Goal: Transaction & Acquisition: Purchase product/service

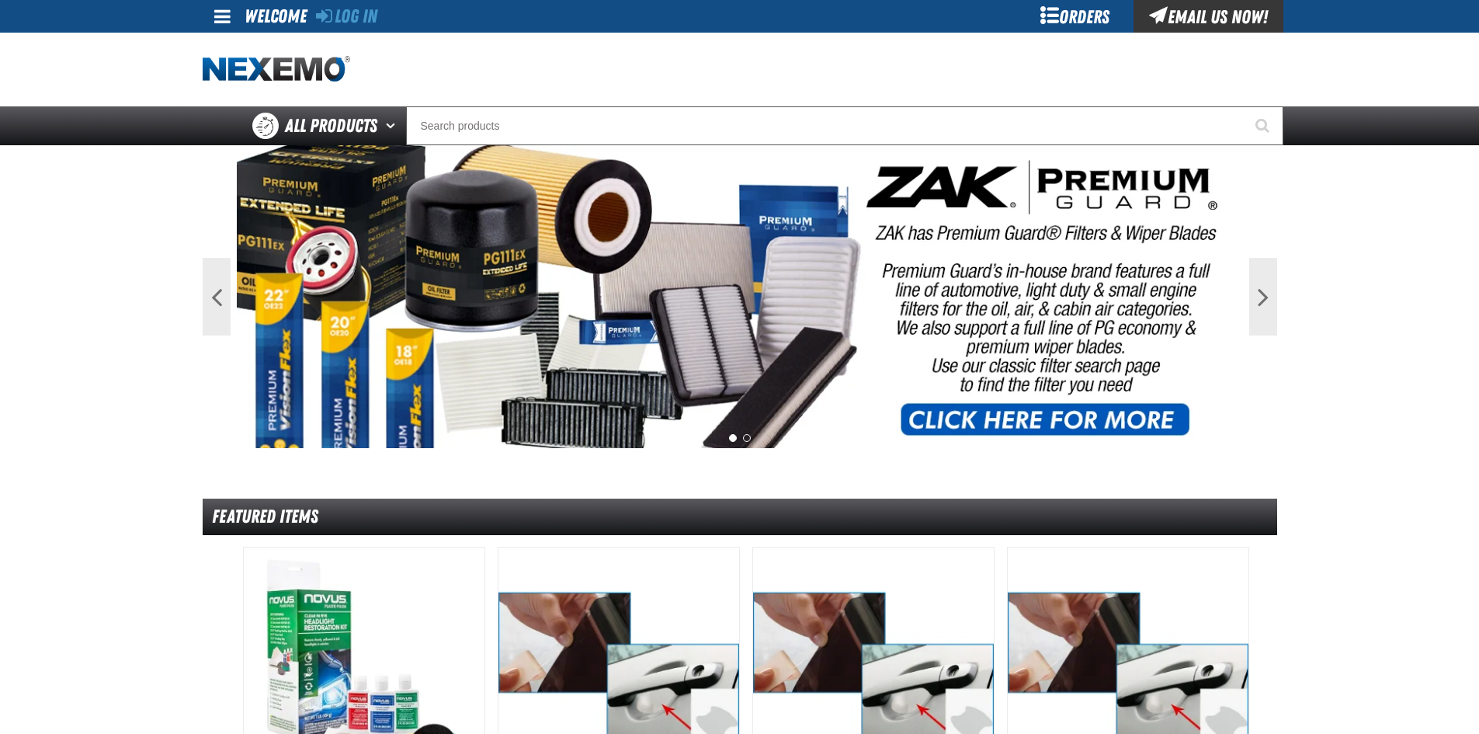
click at [1020, 34] on div at bounding box center [740, 70] width 1075 height 74
click at [1071, 6] on div "Orders" at bounding box center [1075, 16] width 116 height 33
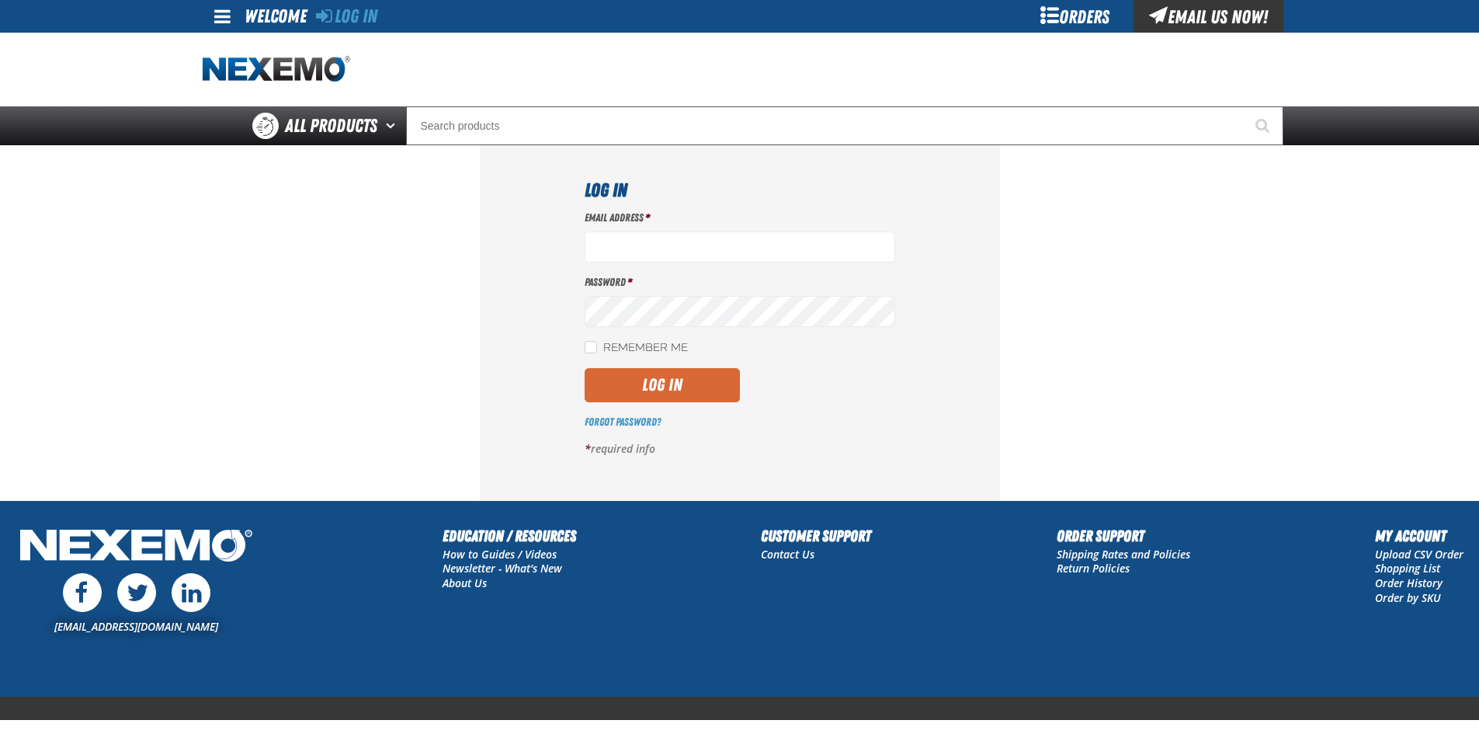
type input "jrobinson@vtaig.com"
click at [631, 383] on button "Log In" at bounding box center [662, 385] width 155 height 34
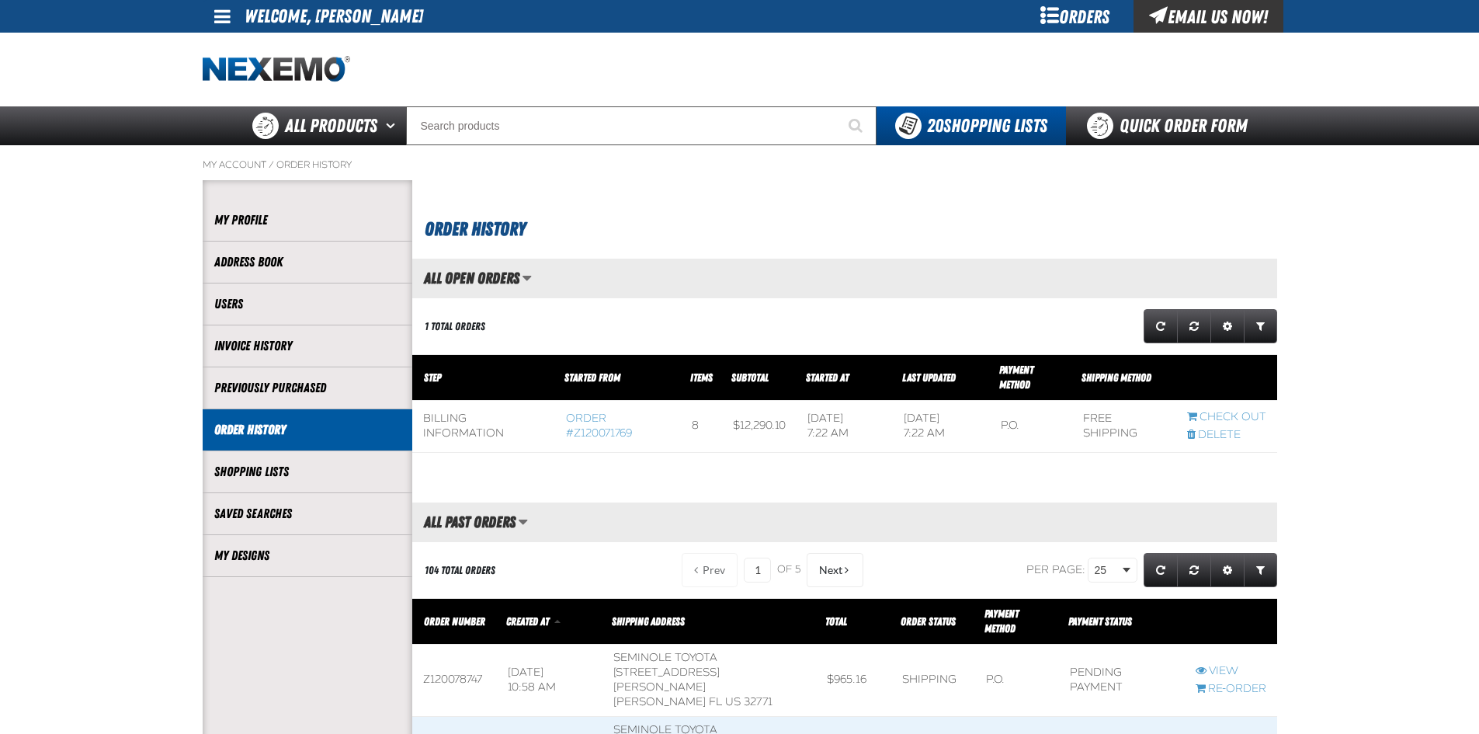
scroll to position [1, 1]
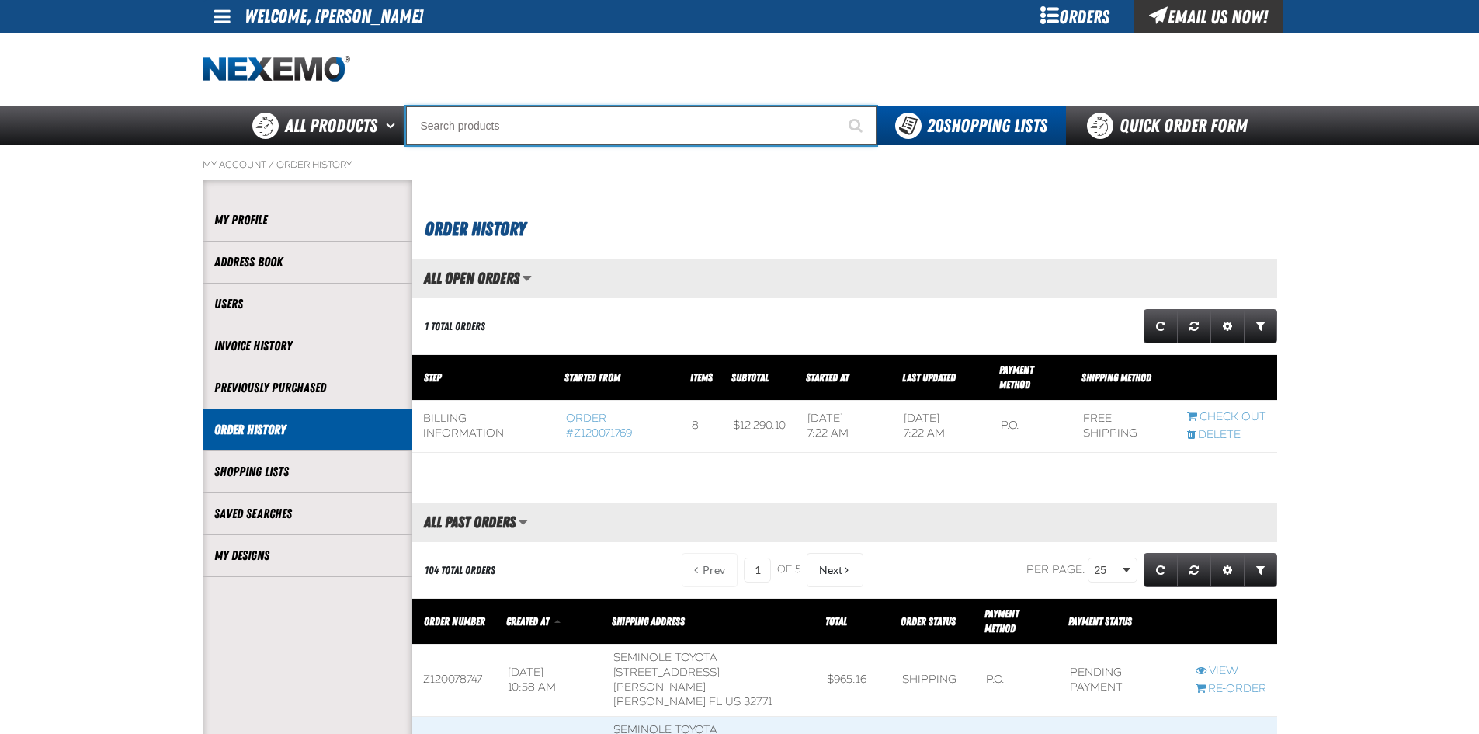
click at [468, 118] on input "Search" at bounding box center [641, 125] width 471 height 39
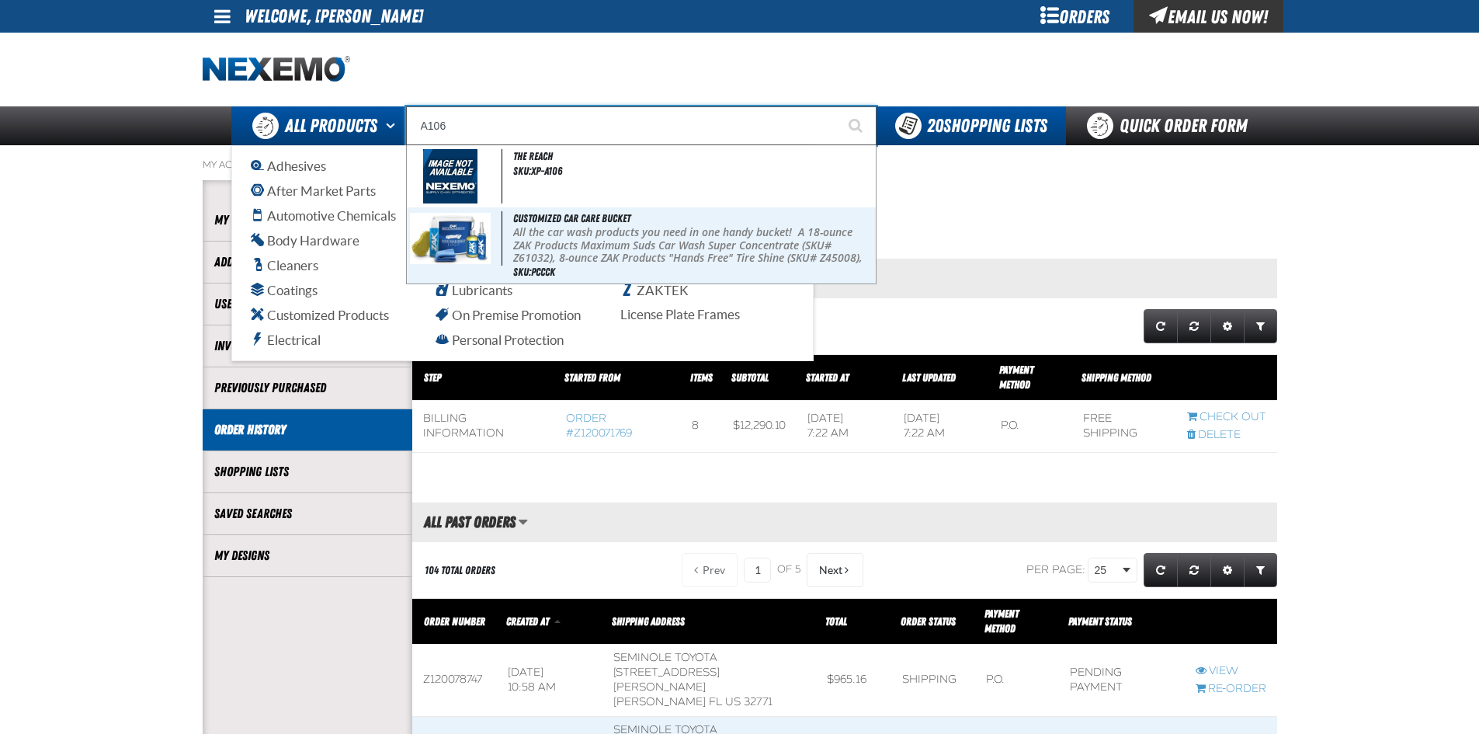
drag, startPoint x: 475, startPoint y: 114, endPoint x: 376, endPoint y: 144, distance: 103.9
click at [384, 141] on div "Back All Products Adhesives After Market Parts Automotive Chemicals Body Hardwa…" at bounding box center [739, 125] width 1087 height 39
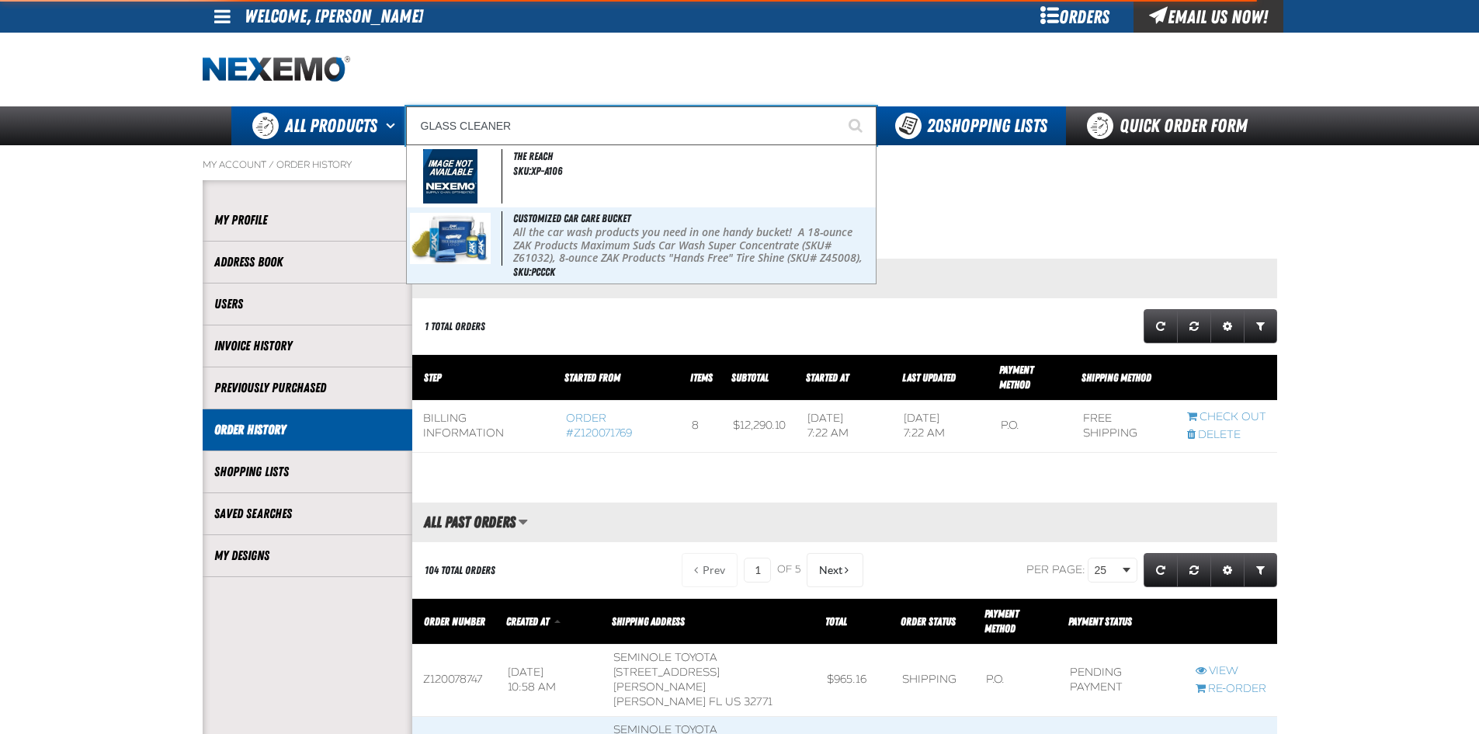
type input "GLASS CLEANER"
click at [838, 106] on button "Start Searching" at bounding box center [857, 125] width 39 height 39
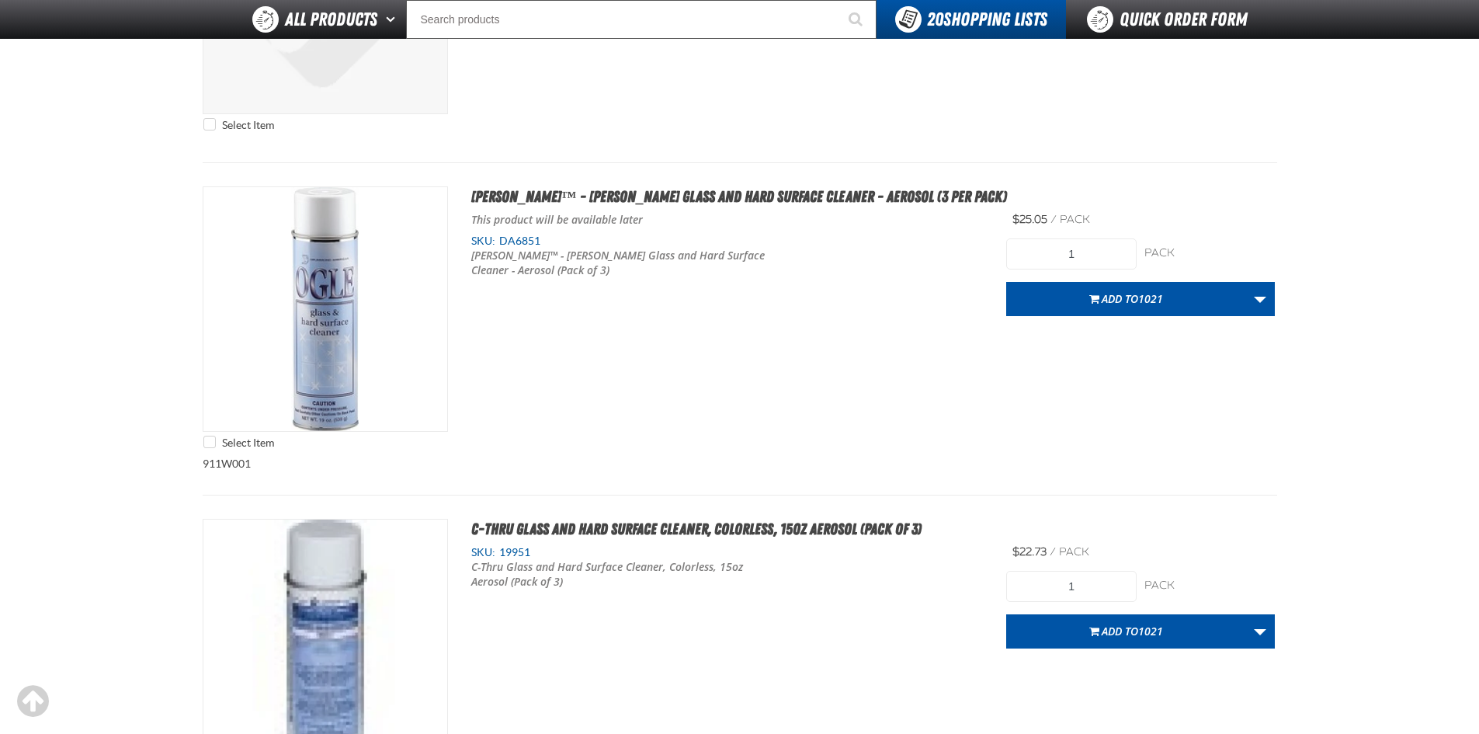
scroll to position [544, 0]
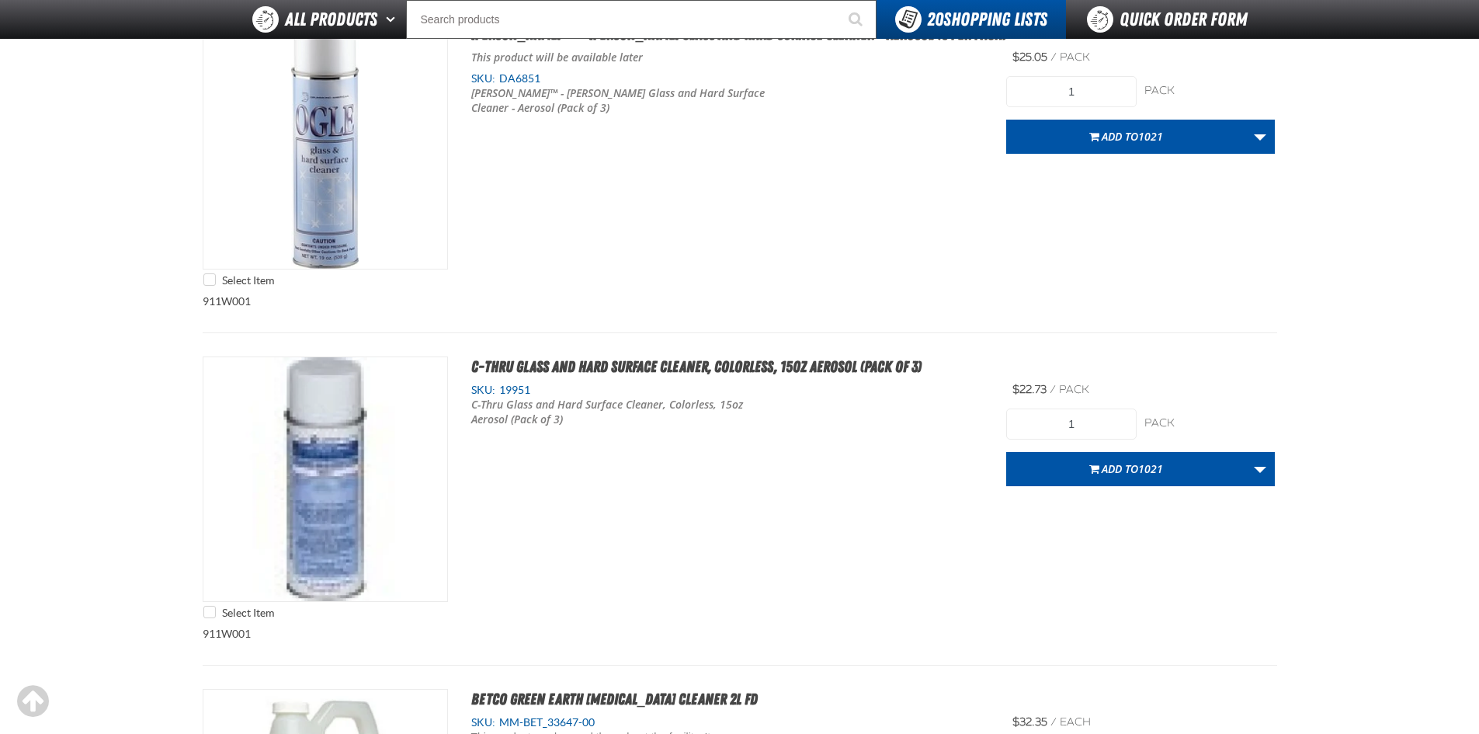
click at [625, 570] on div "Select Item C-Thru Glass and Hard Surface Cleaner, Colorless, 15oz Aerosol (Pac…" at bounding box center [740, 491] width 1075 height 270
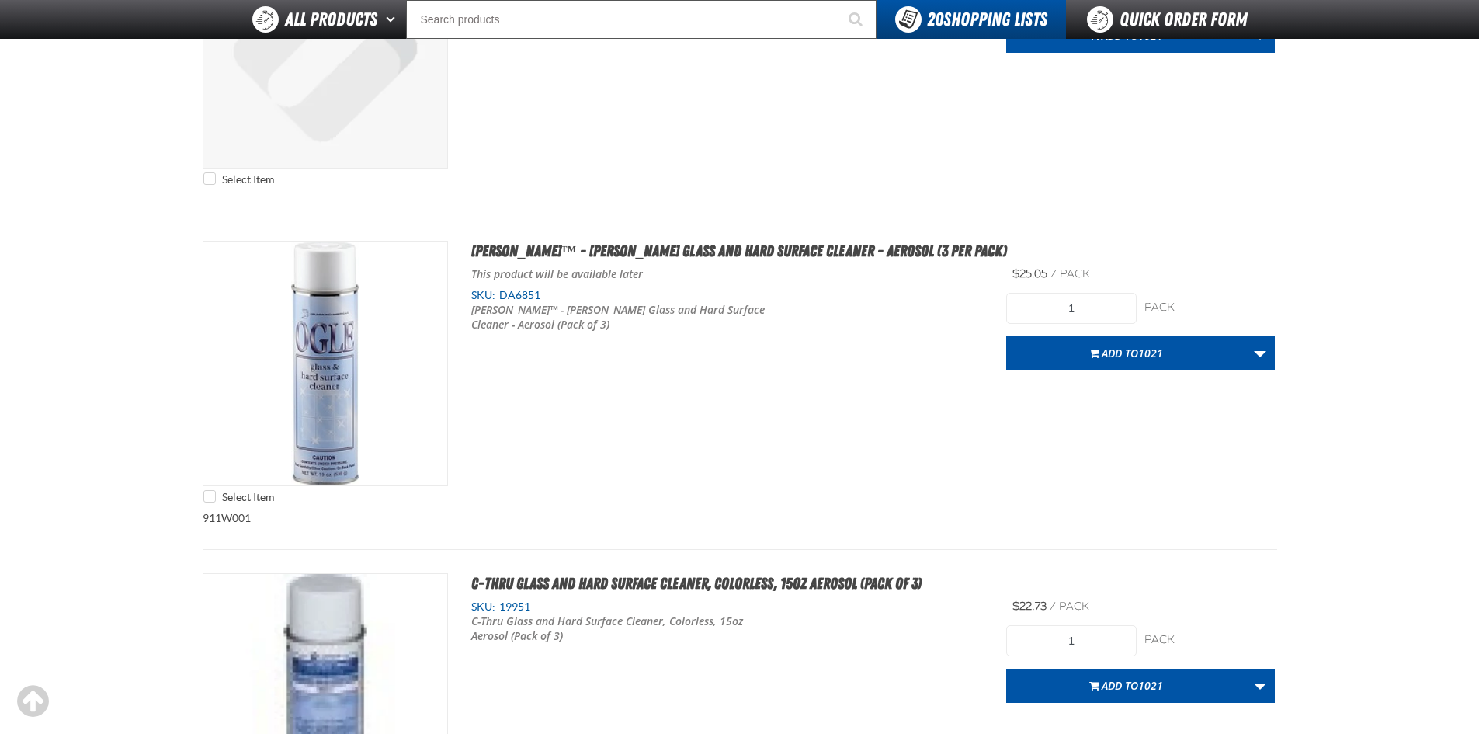
scroll to position [155, 0]
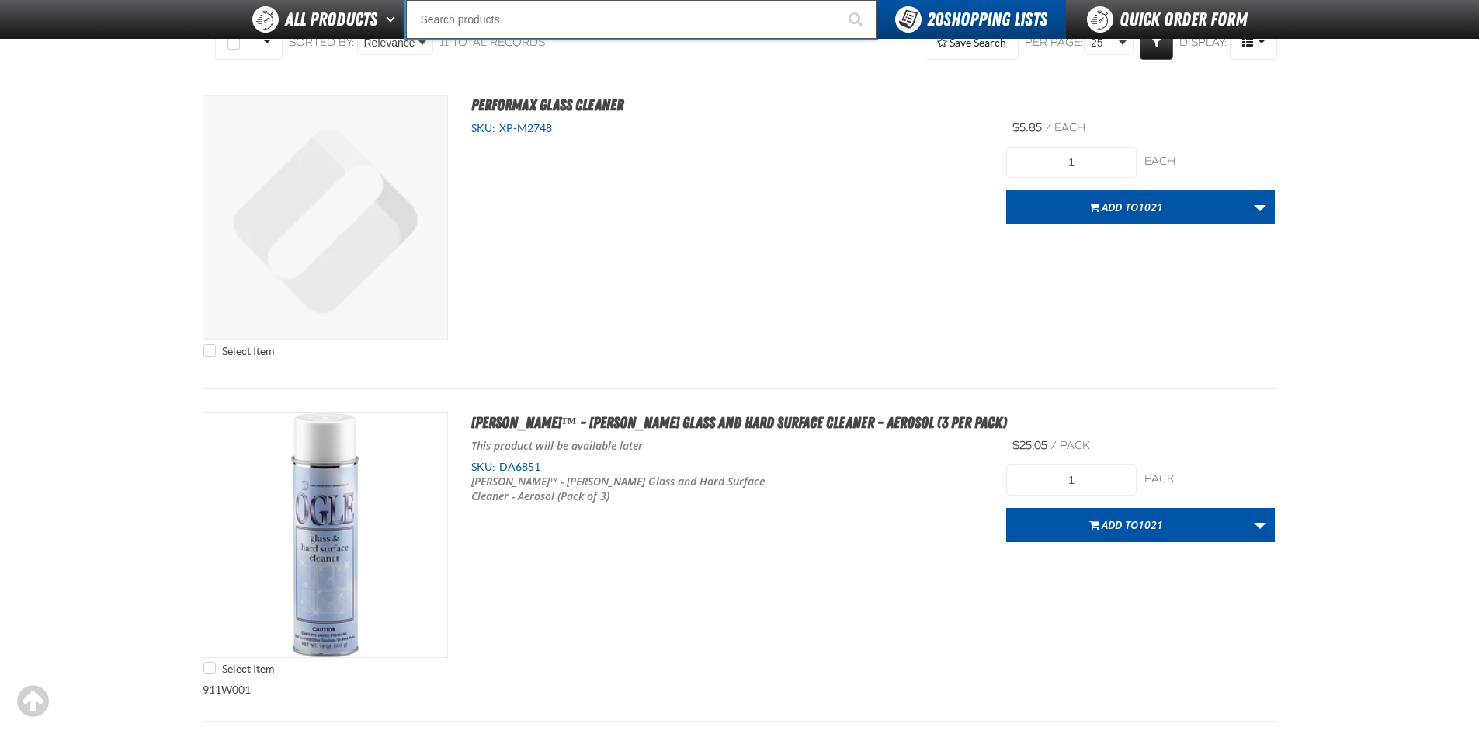
click at [459, 24] on input "Search" at bounding box center [641, 19] width 471 height 39
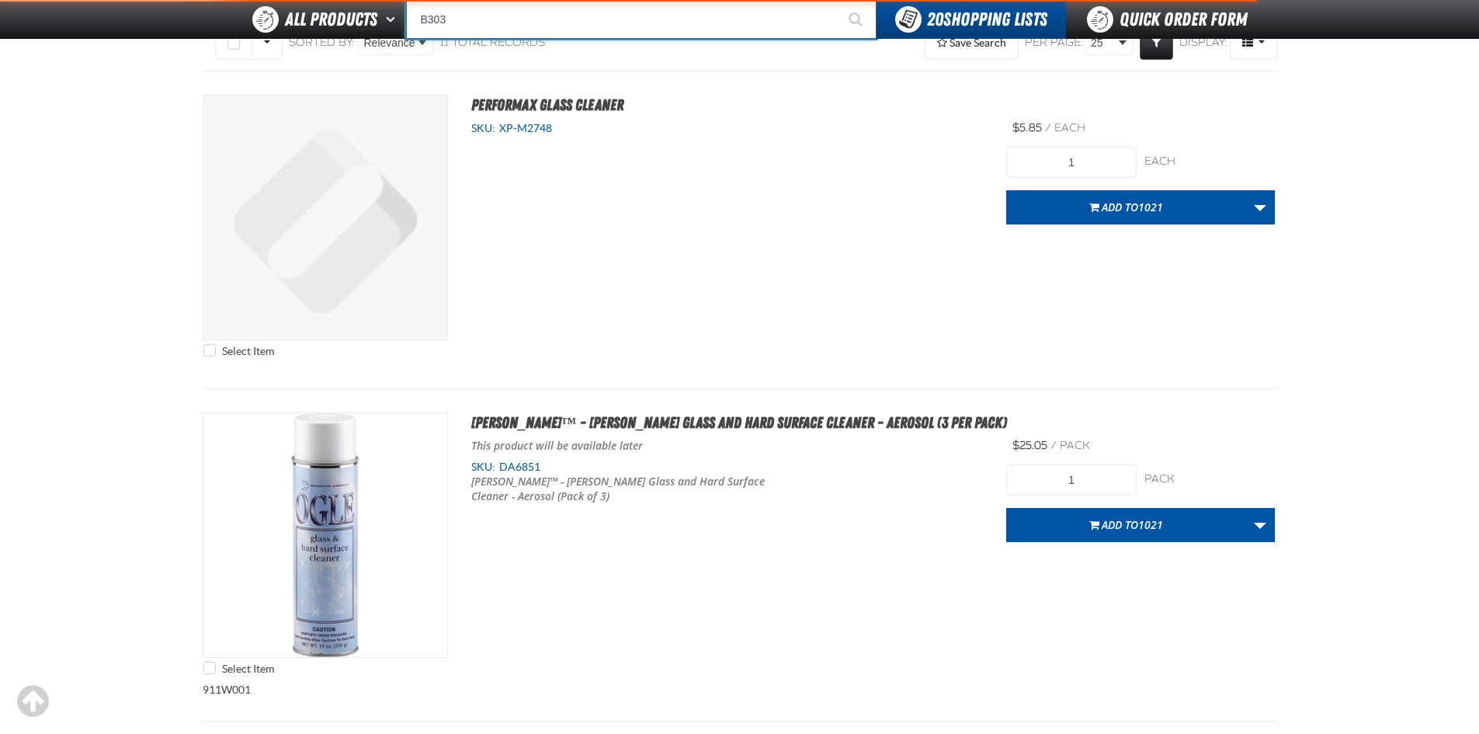
type input "B303"
click at [838, 0] on button "Start Searching" at bounding box center [857, 19] width 39 height 39
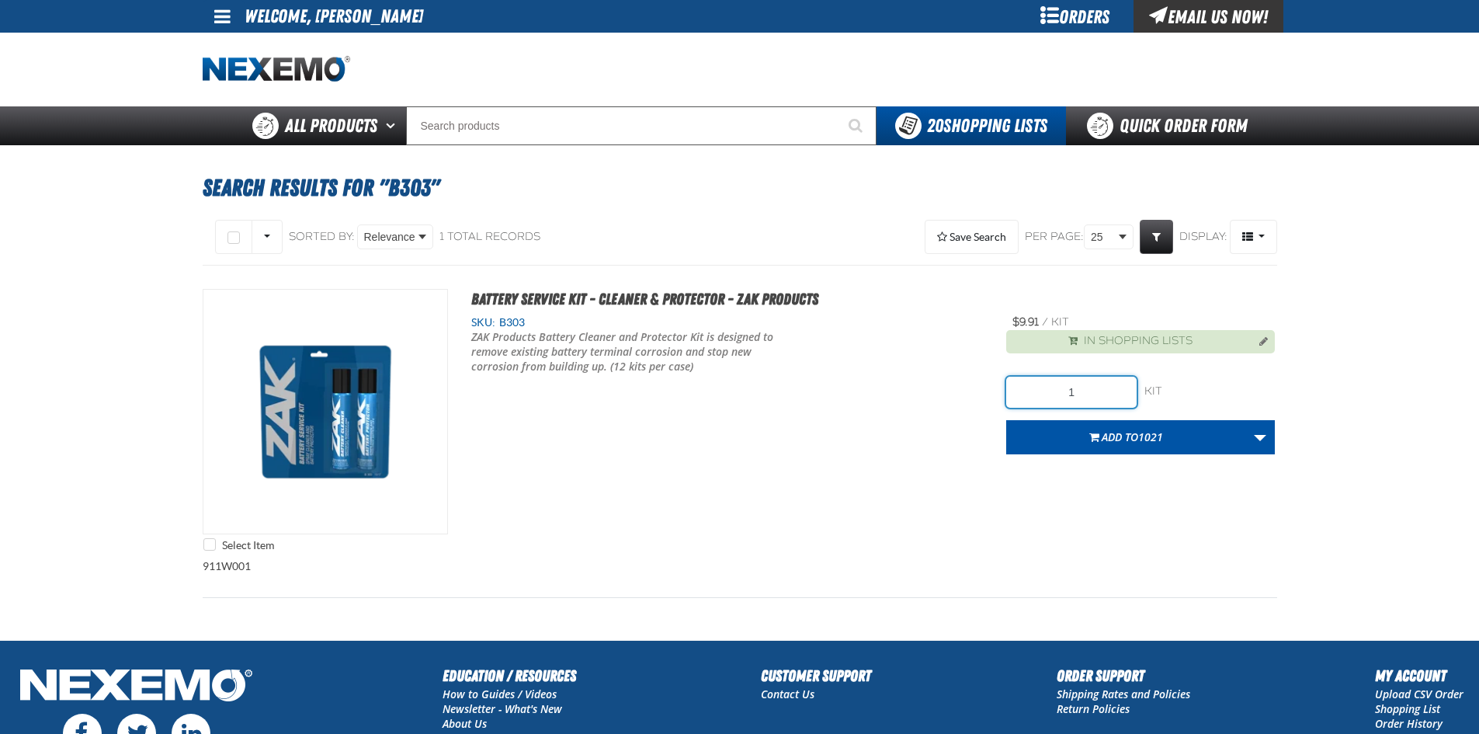
drag, startPoint x: 965, startPoint y: 391, endPoint x: 951, endPoint y: 387, distance: 14.5
click at [959, 390] on div "Select Item Battery Service Kit - Cleaner & Protector - ZAK Products SKU: B303 1" at bounding box center [740, 424] width 1075 height 270
drag, startPoint x: 1096, startPoint y: 389, endPoint x: 930, endPoint y: 405, distance: 166.2
click at [933, 405] on div "Select Item Battery Service Kit - Cleaner & Protector - ZAK Products SKU: B303 4" at bounding box center [740, 424] width 1075 height 270
type input "24"
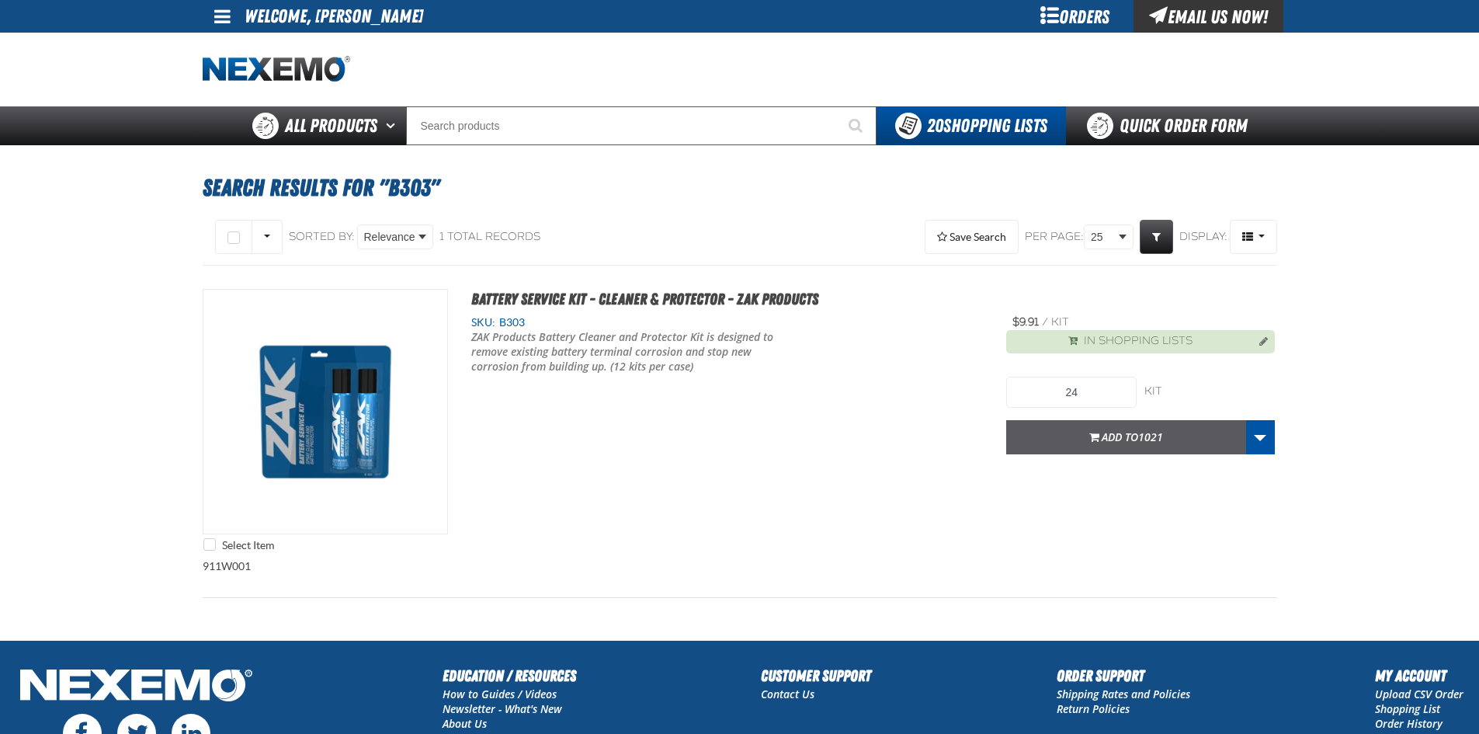
click at [1103, 433] on span "Add to 1021" at bounding box center [1132, 436] width 61 height 15
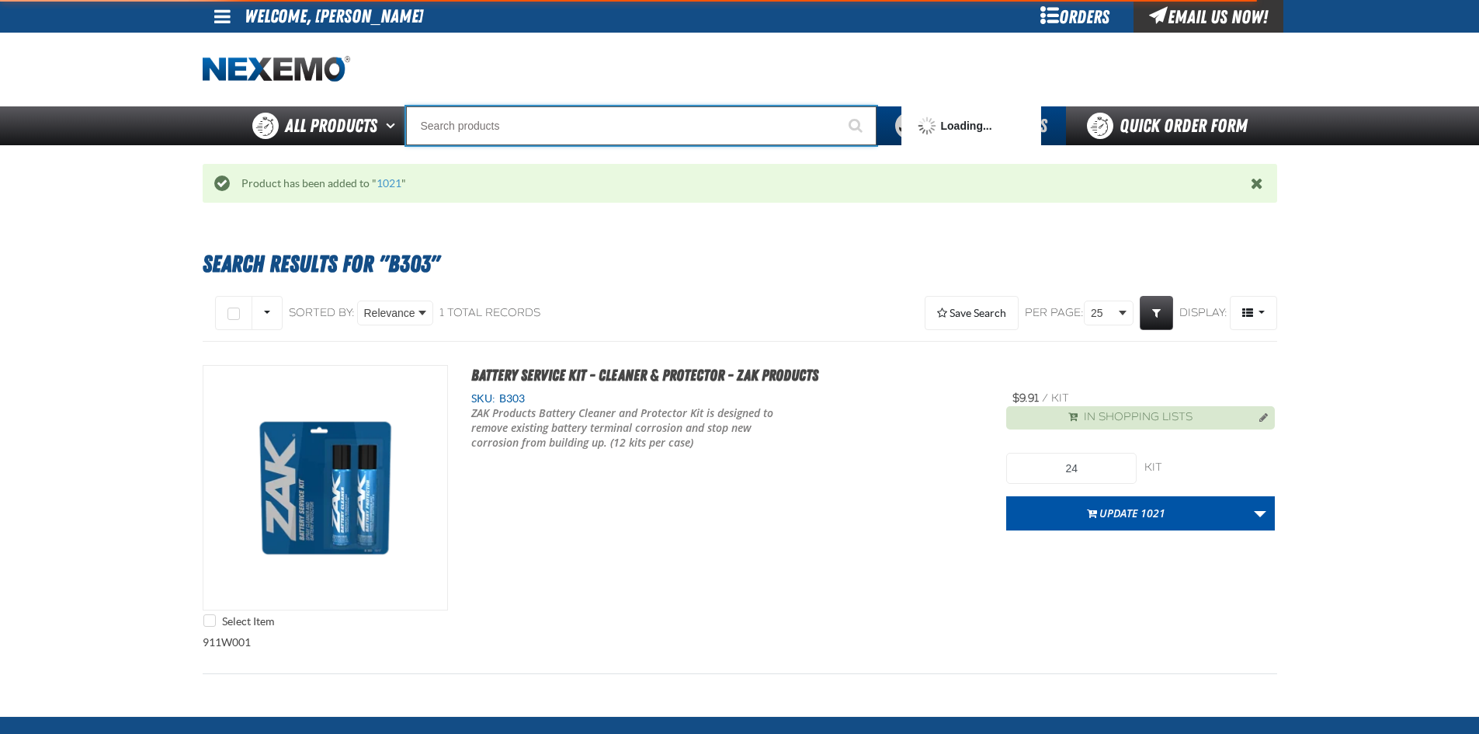
click at [537, 109] on input "Search" at bounding box center [641, 125] width 471 height 39
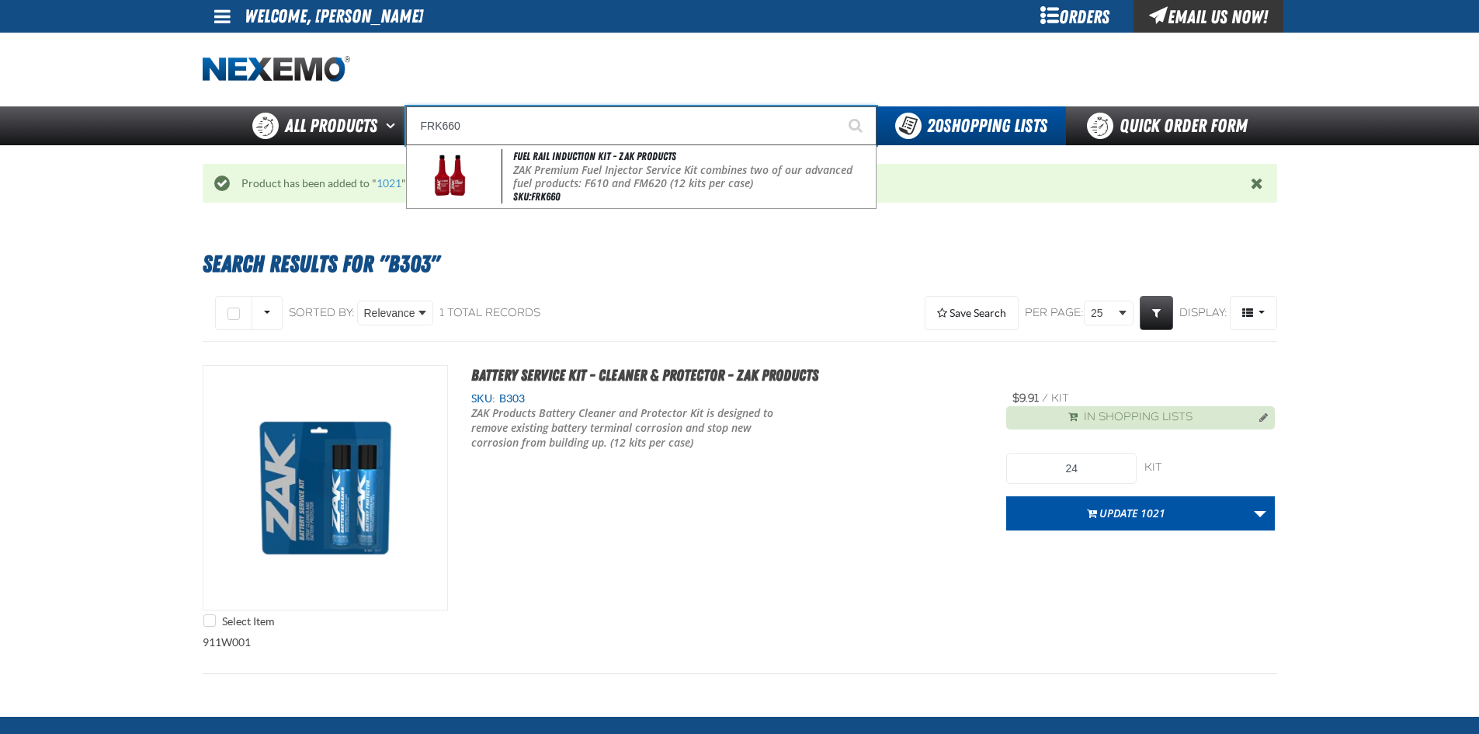
type input "FRK660"
click at [838, 106] on button "Start Searching" at bounding box center [857, 125] width 39 height 39
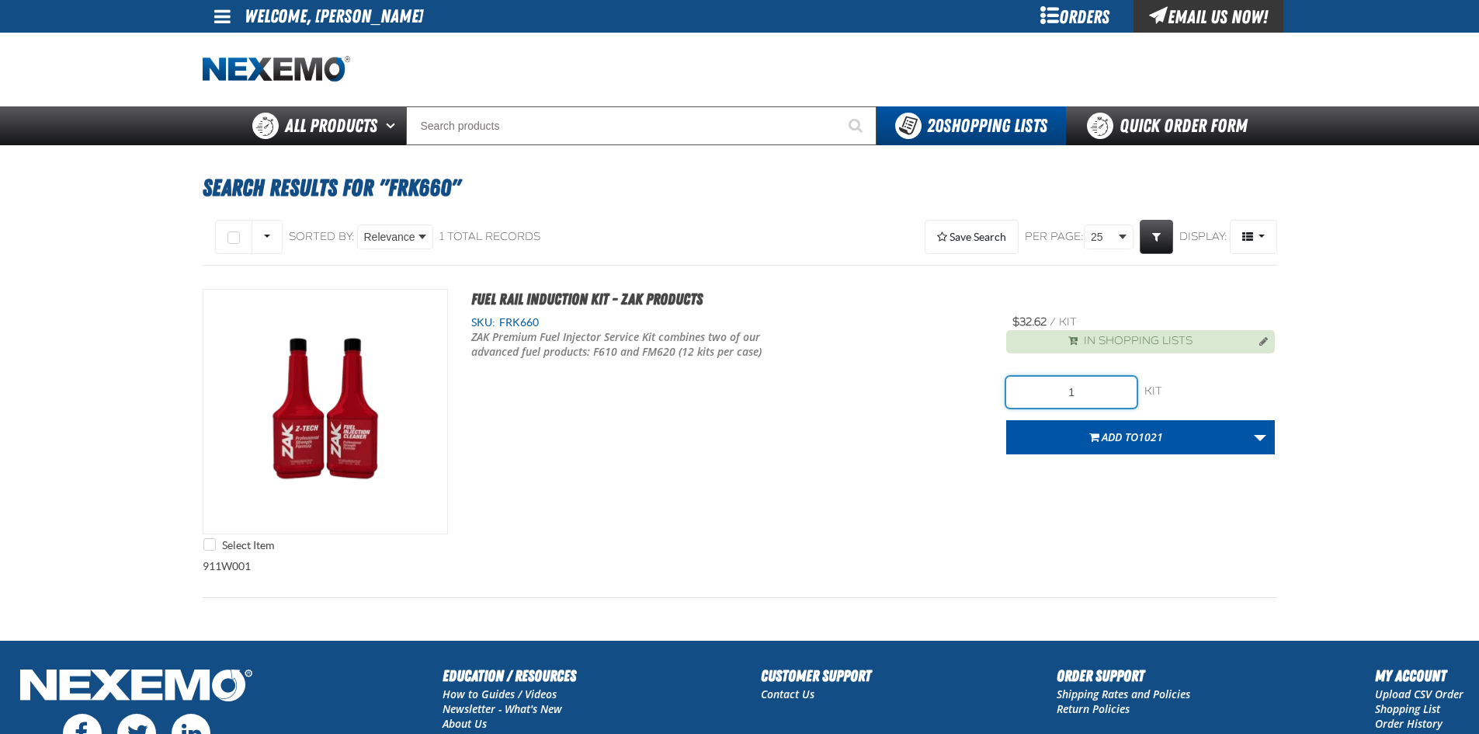
drag, startPoint x: 1120, startPoint y: 387, endPoint x: 568, endPoint y: 414, distance: 552.8
click at [693, 426] on div "Select Item Fuel Rail Induction Kit - ZAK Products SKU: FRK660 /" at bounding box center [740, 424] width 1075 height 270
type input "48"
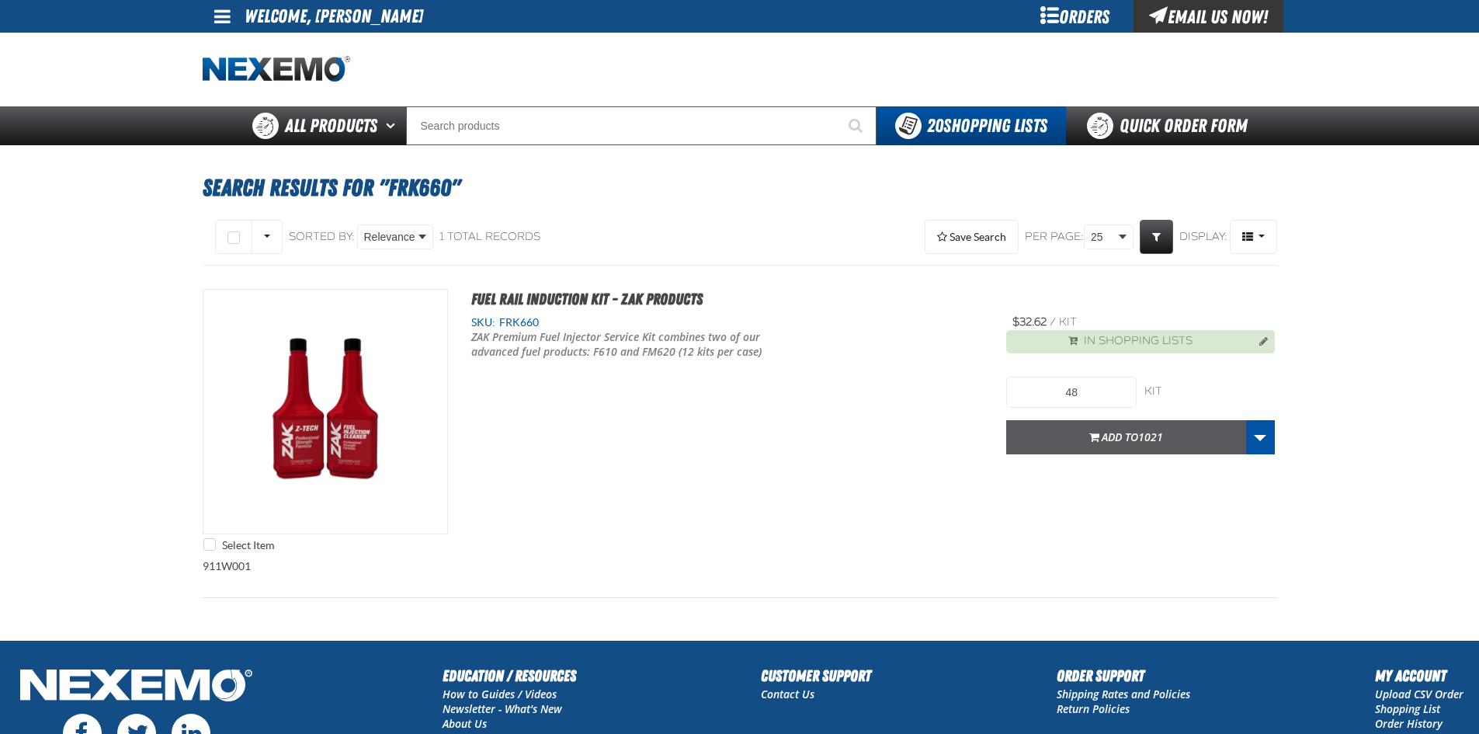
click at [1029, 446] on button "Add to 1021" at bounding box center [1126, 437] width 240 height 34
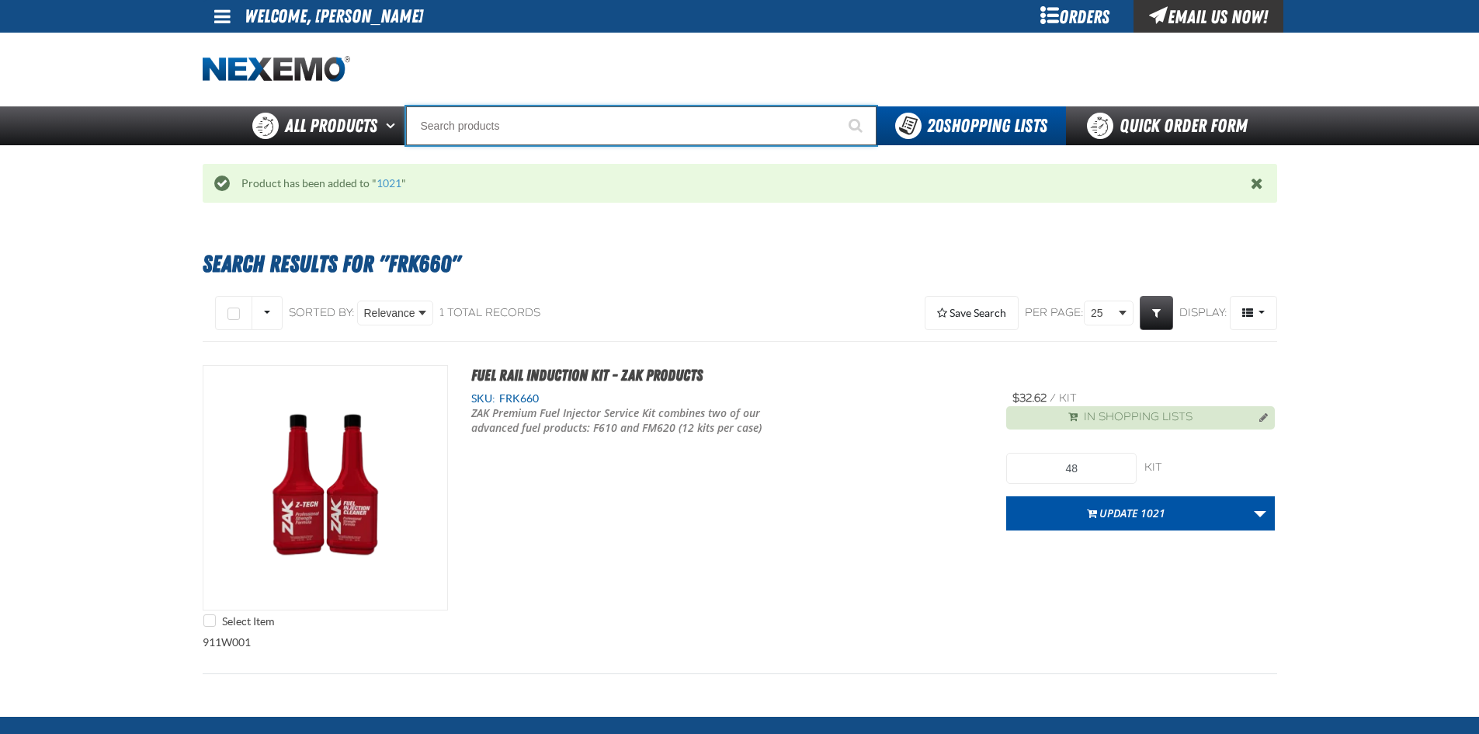
click at [590, 123] on input "Search" at bounding box center [641, 125] width 471 height 39
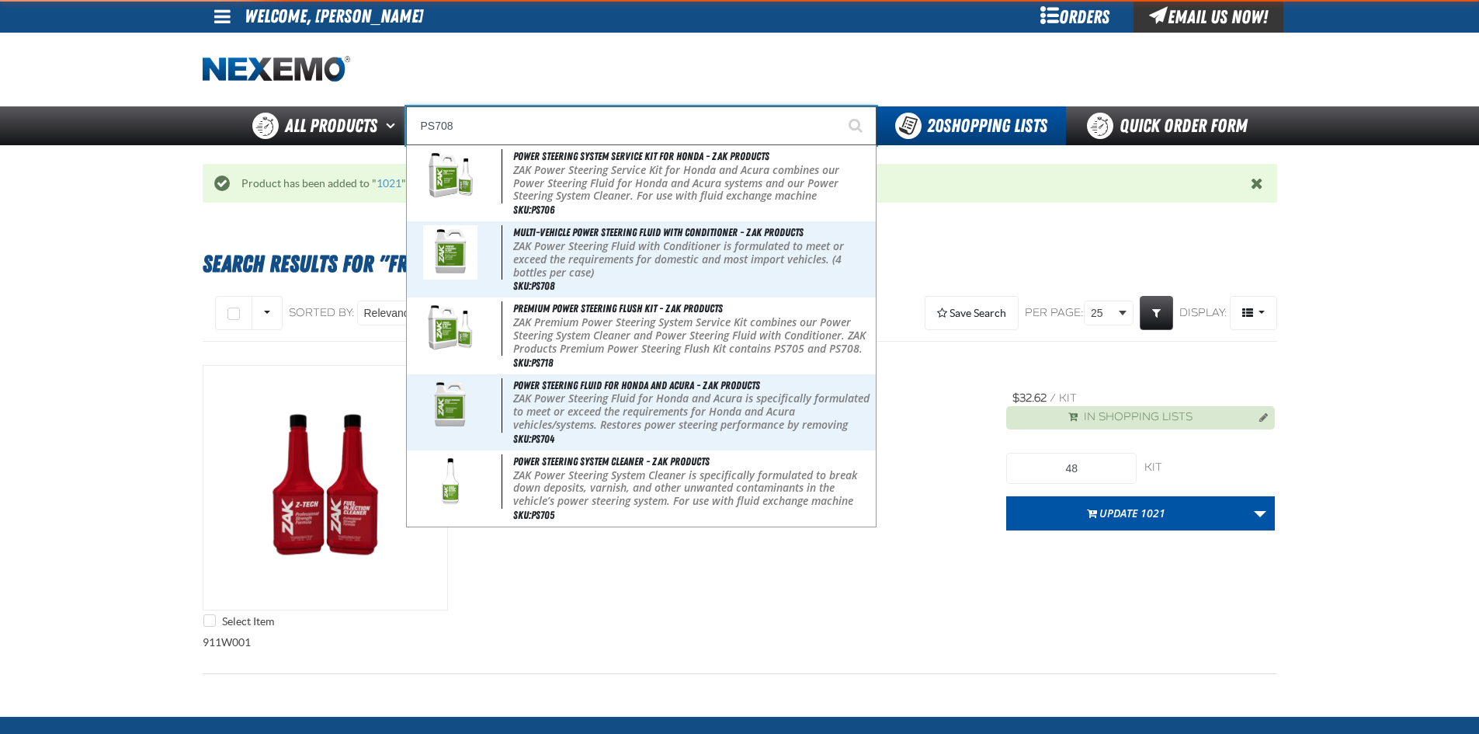
type input "PS708"
click at [838, 106] on button "Start Searching" at bounding box center [857, 125] width 39 height 39
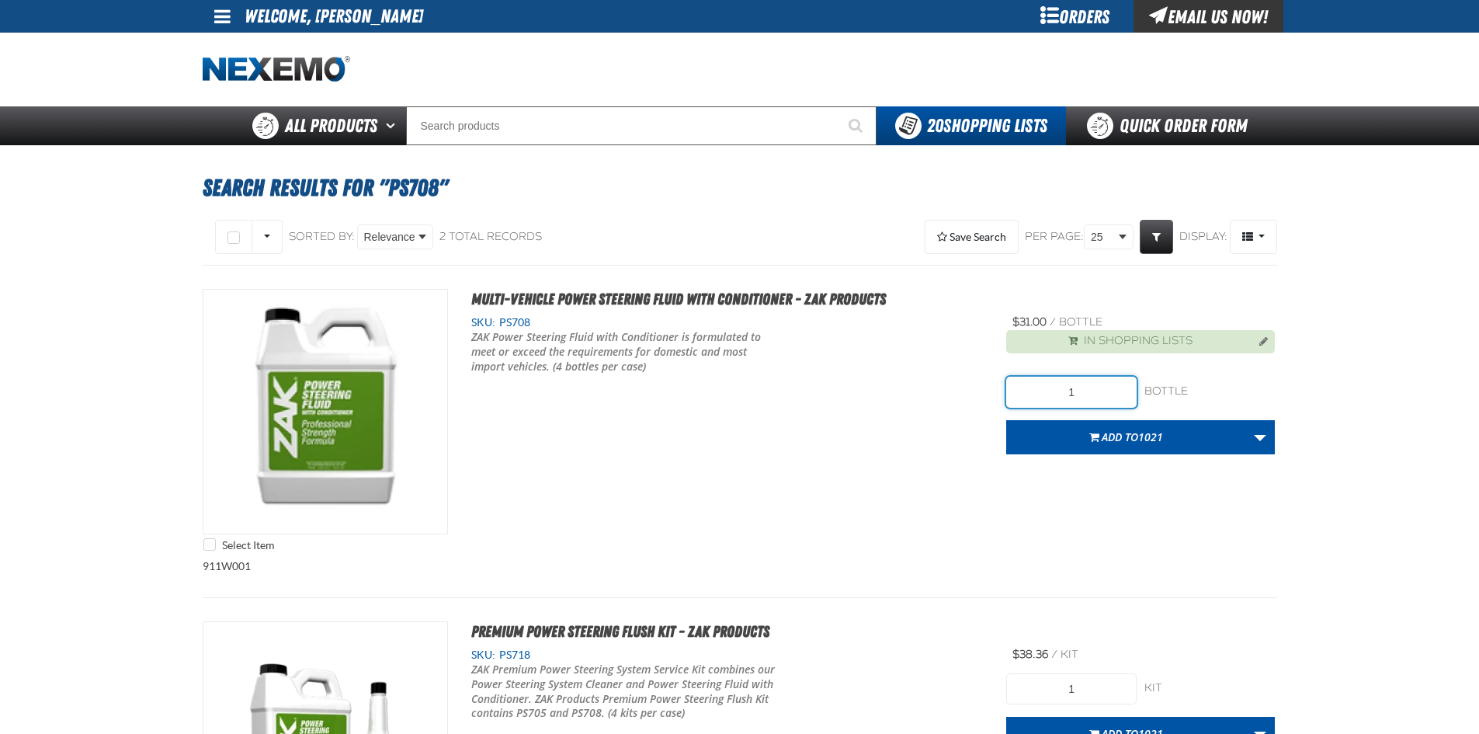
drag, startPoint x: 1103, startPoint y: 396, endPoint x: 976, endPoint y: 390, distance: 126.7
click at [994, 391] on div "Select Item Multi-Vehicle Power Steering Fluid with Conditioner - ZAK Products …" at bounding box center [740, 424] width 1075 height 270
type input "24"
click at [1086, 450] on button "Add to 1021" at bounding box center [1126, 437] width 240 height 34
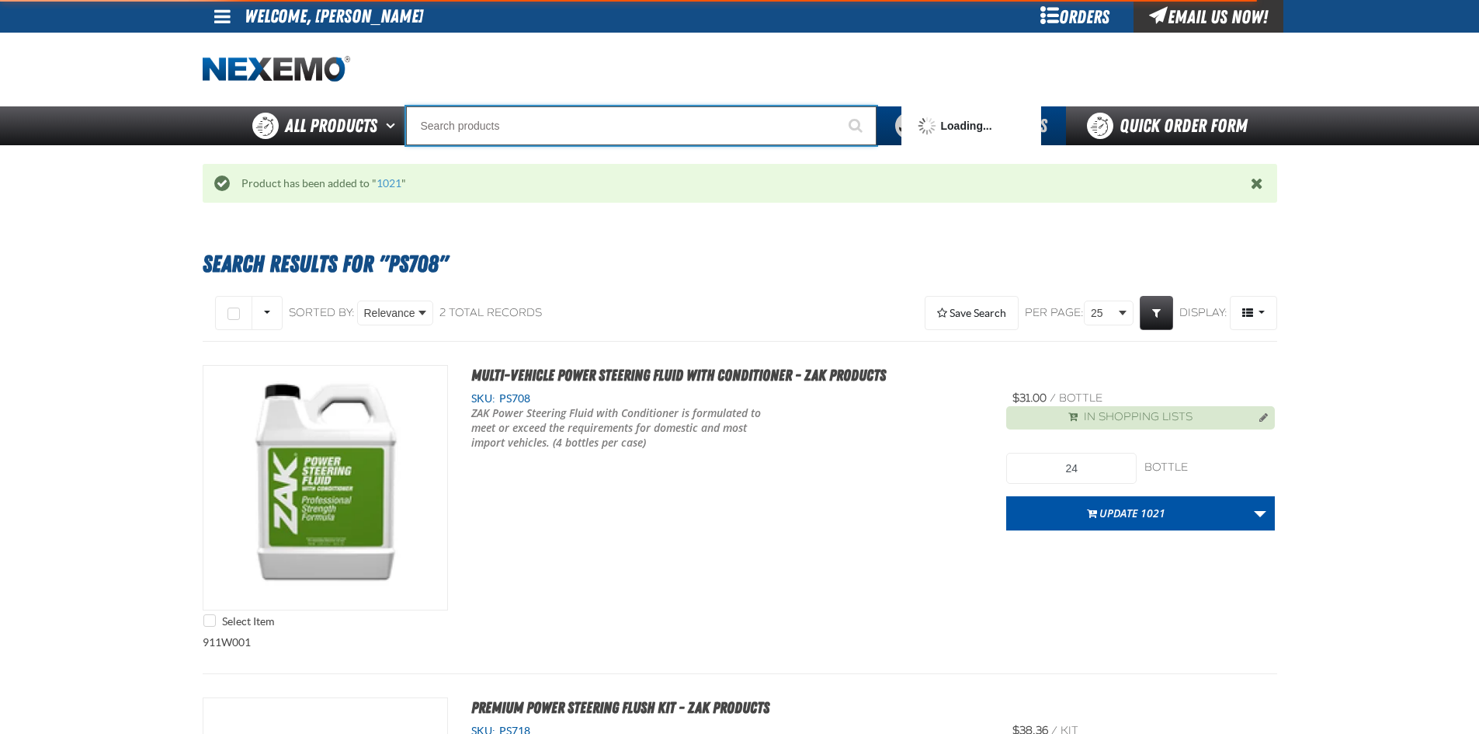
click at [520, 125] on input "Search" at bounding box center [641, 125] width 471 height 39
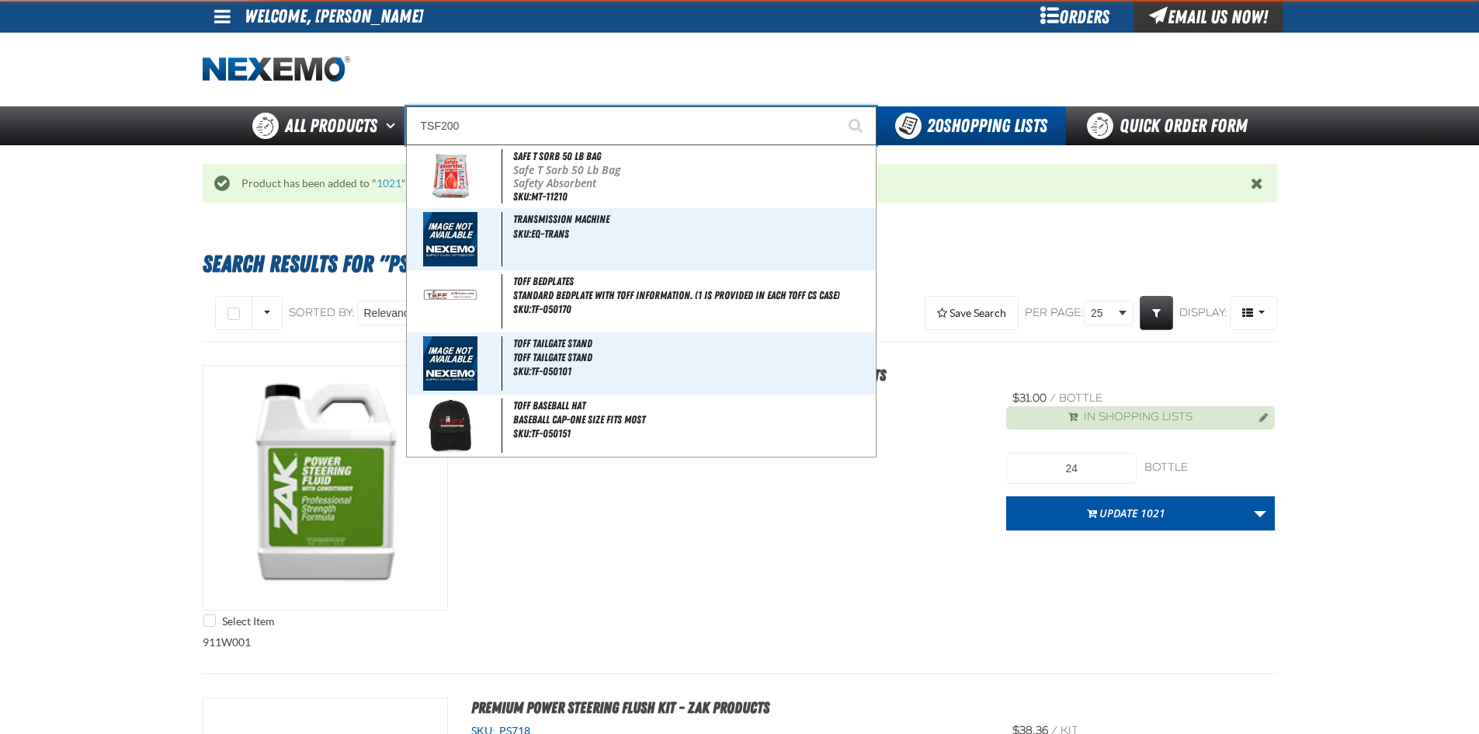
type input "TSF200"
click at [838, 106] on button "Start Searching" at bounding box center [857, 125] width 39 height 39
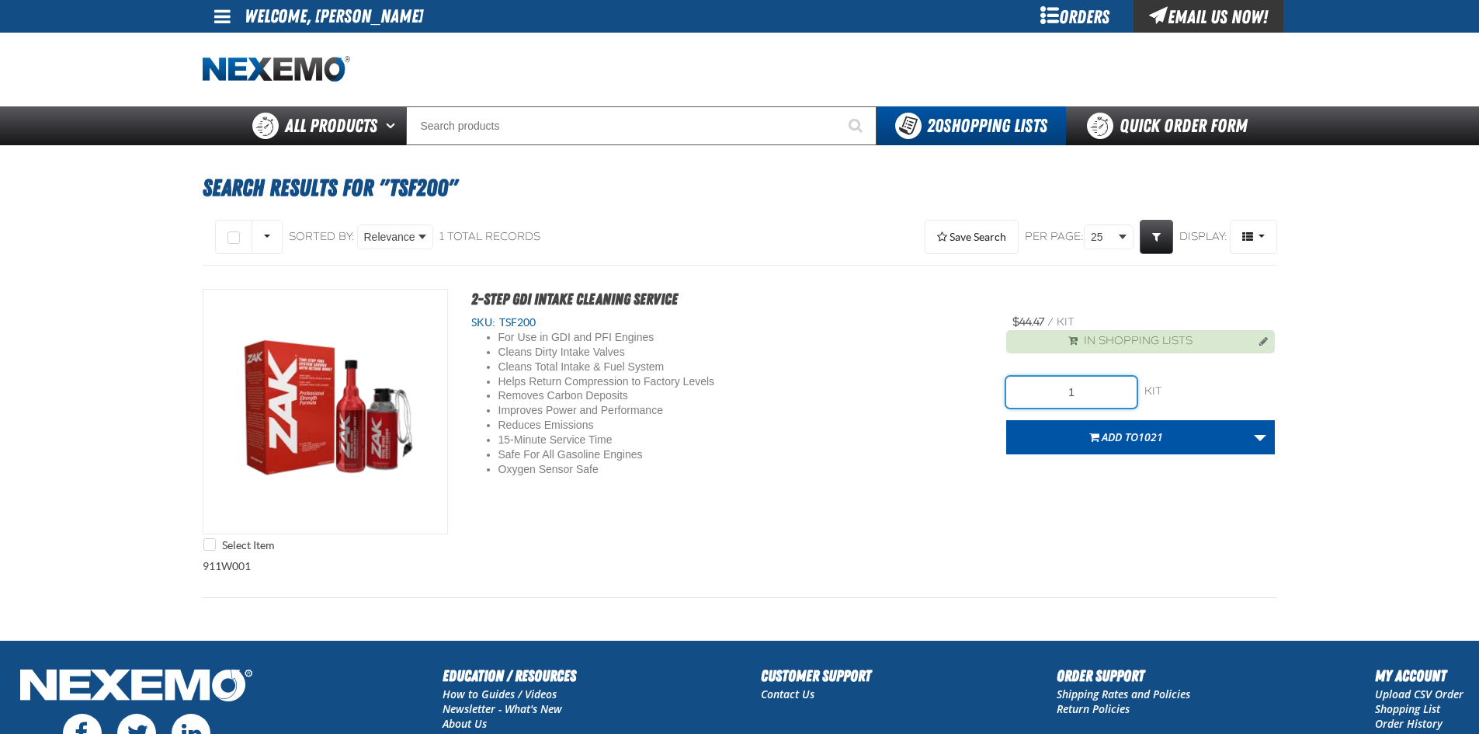
drag, startPoint x: 1107, startPoint y: 391, endPoint x: 976, endPoint y: 415, distance: 132.5
click at [983, 413] on div "Select Item 2-Step GDI Intake Cleaning Service SKU: TSF200 For Use in GDI and P…" at bounding box center [740, 424] width 1075 height 270
drag, startPoint x: 1079, startPoint y: 381, endPoint x: 984, endPoint y: 435, distance: 109.5
click at [988, 433] on div "Select Item 2-Step GDI Intake Cleaning Service SKU: TSF200 For Use in GDI and P…" at bounding box center [740, 424] width 1075 height 270
type input "4"
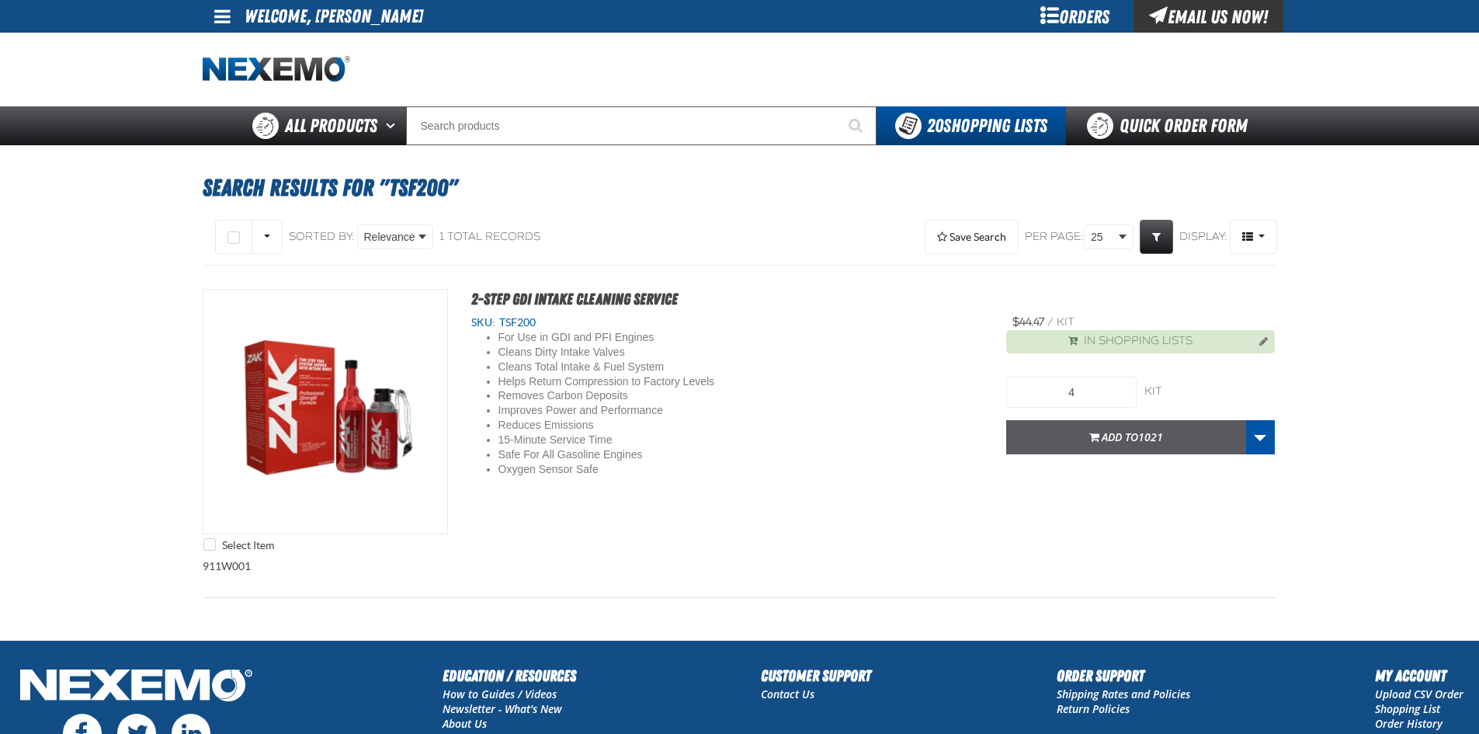
click at [1083, 449] on button "Add to 1021" at bounding box center [1126, 437] width 240 height 34
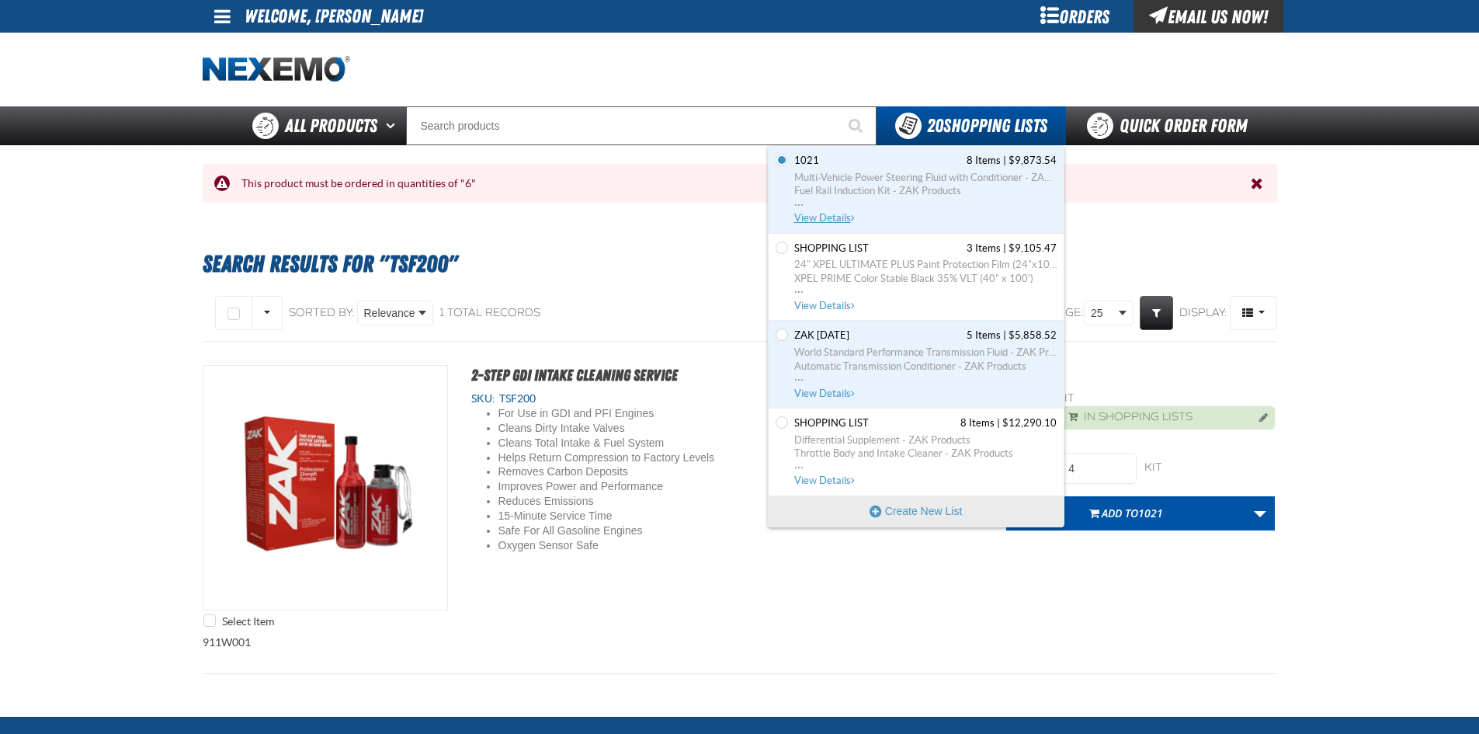
click at [939, 183] on span "Multi-Vehicle Power Steering Fluid with Conditioner - ZAK Products" at bounding box center [925, 178] width 262 height 14
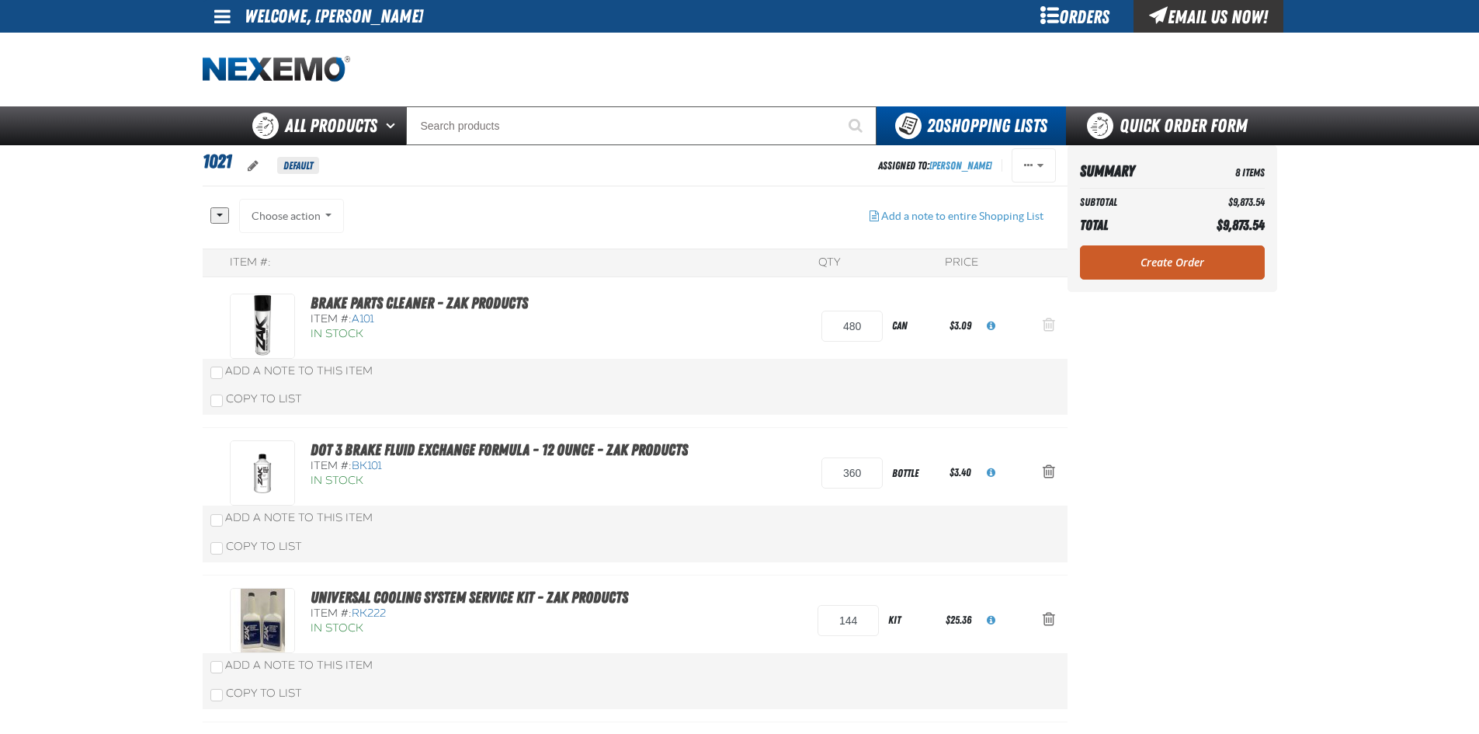
click at [1048, 330] on span "Action Remove Brake Parts Cleaner - ZAK Products from 1021" at bounding box center [1049, 325] width 12 height 16
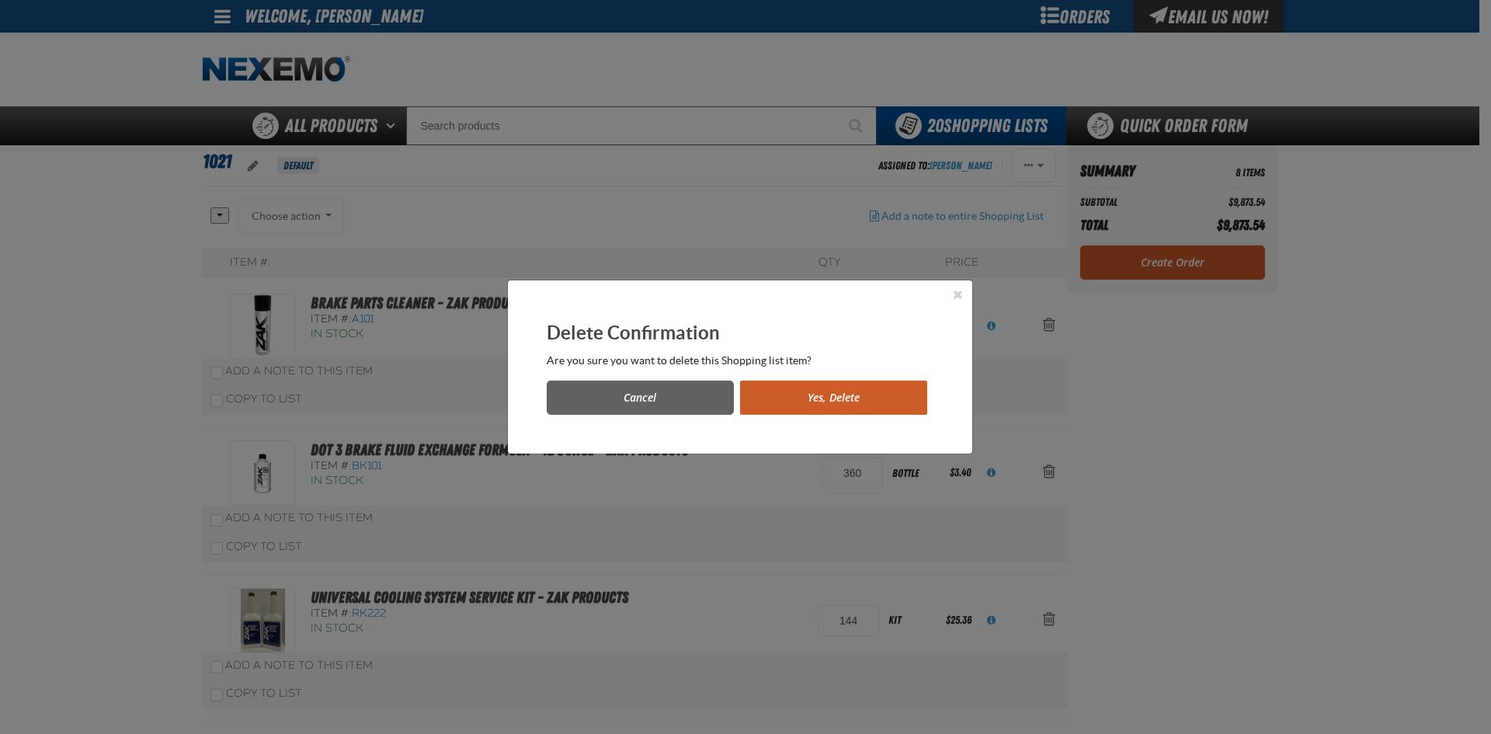
click at [866, 397] on button "Yes, Delete" at bounding box center [833, 398] width 187 height 34
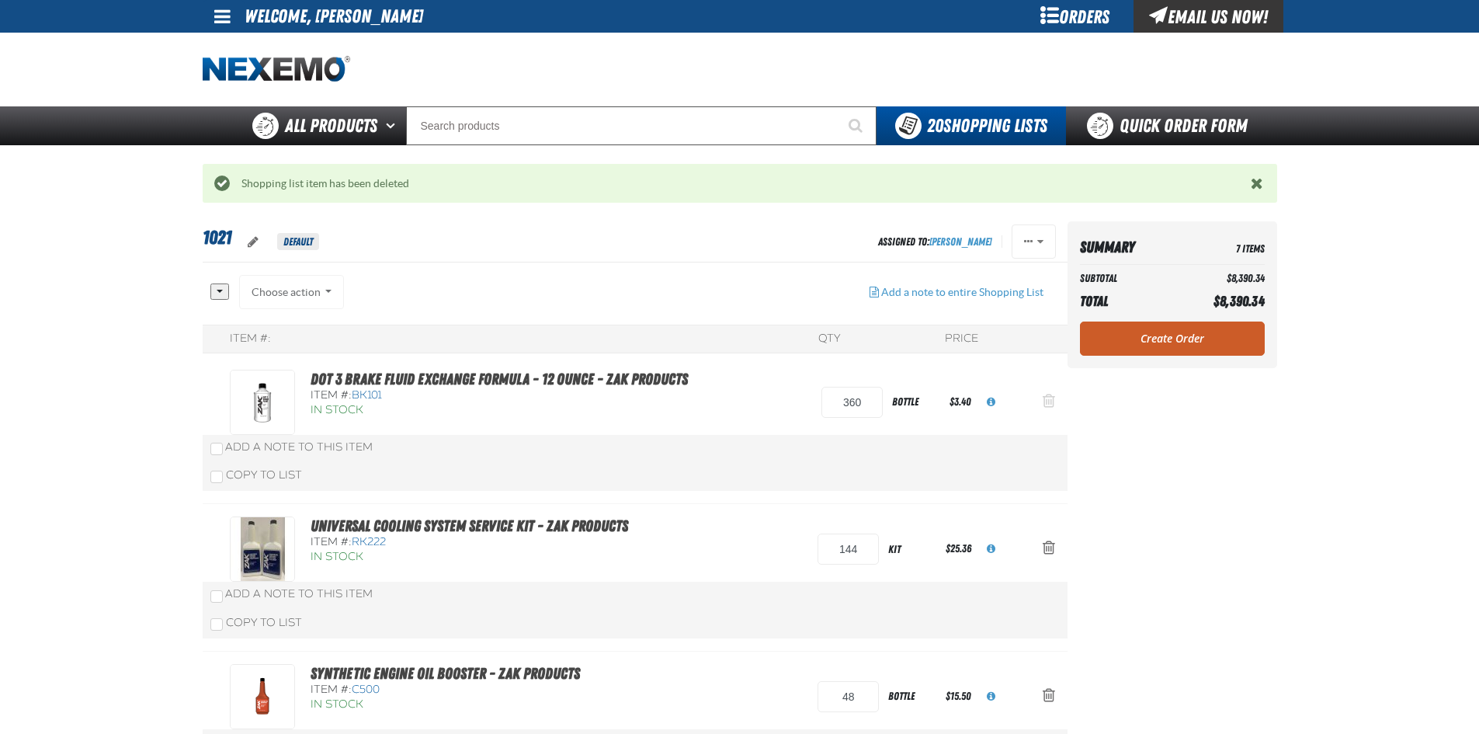
click at [1049, 400] on span "Action Remove DOT 3 Brake Fluid Exchange Formula - 12 Ounce - ZAK Products from…" at bounding box center [1049, 401] width 12 height 16
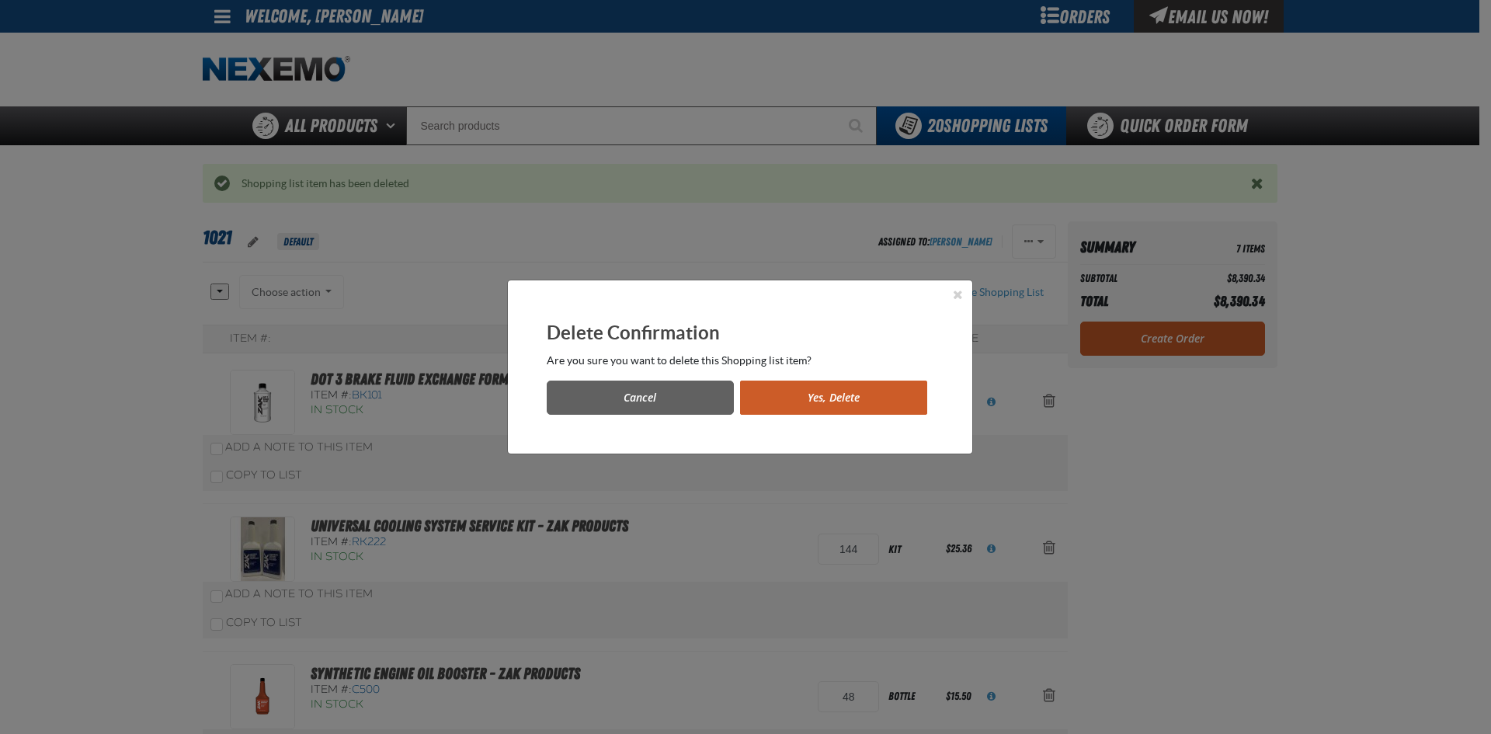
click at [812, 402] on button "Yes, Delete" at bounding box center [833, 398] width 187 height 34
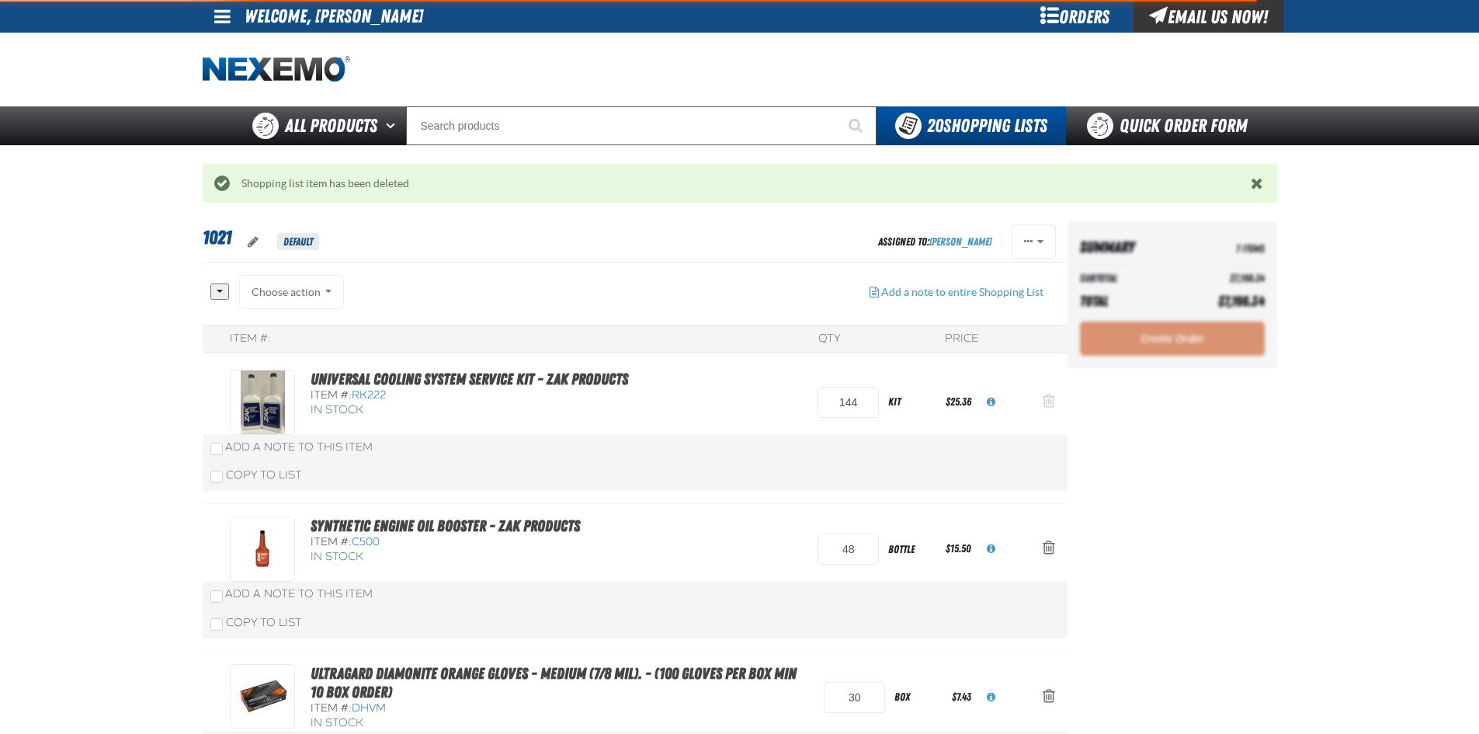
click at [1048, 398] on span "Action Remove Universal Cooling System Service Kit - ZAK Products from 1021" at bounding box center [1049, 401] width 12 height 16
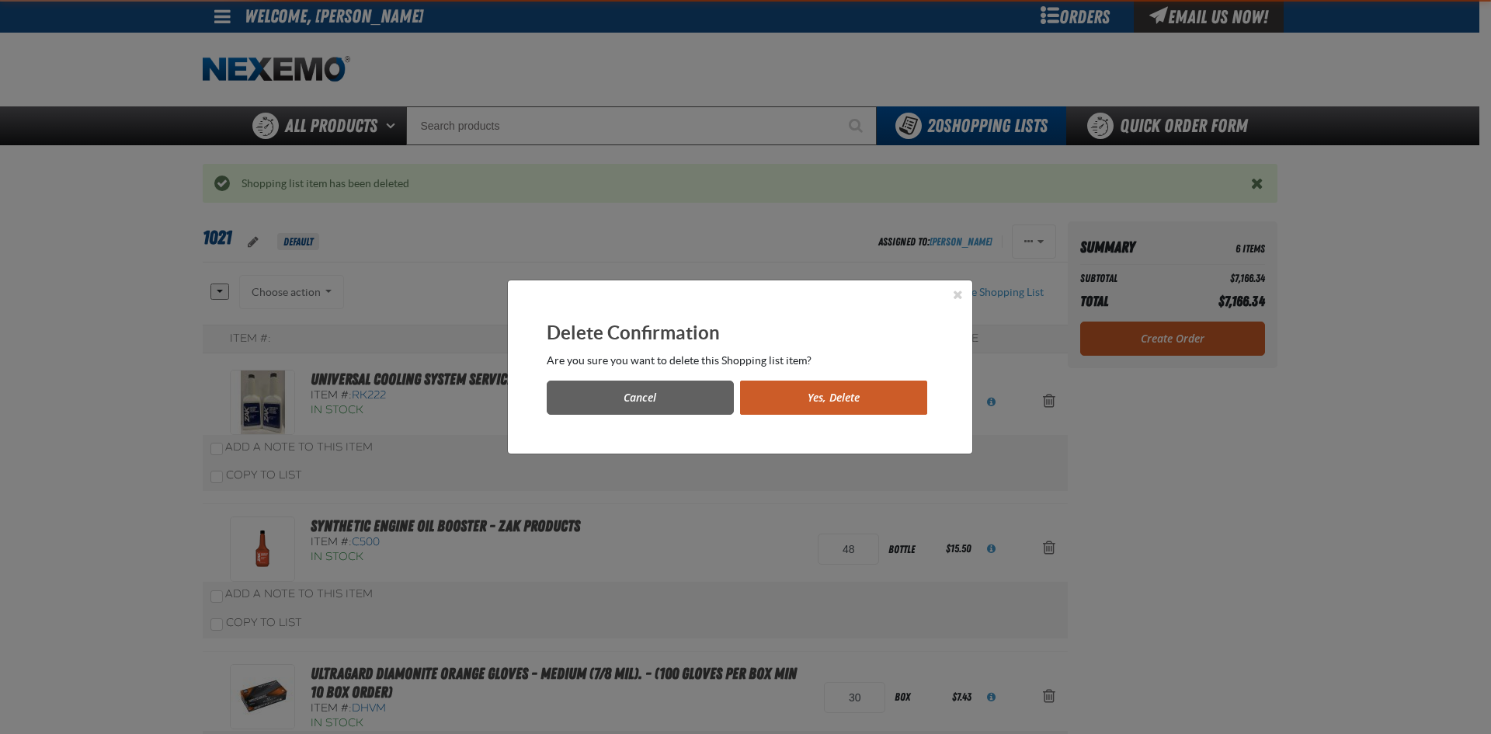
click at [855, 426] on div "Delete Confirmation Are you sure you want to delete this Shopping list item? Ca…" at bounding box center [740, 366] width 464 height 173
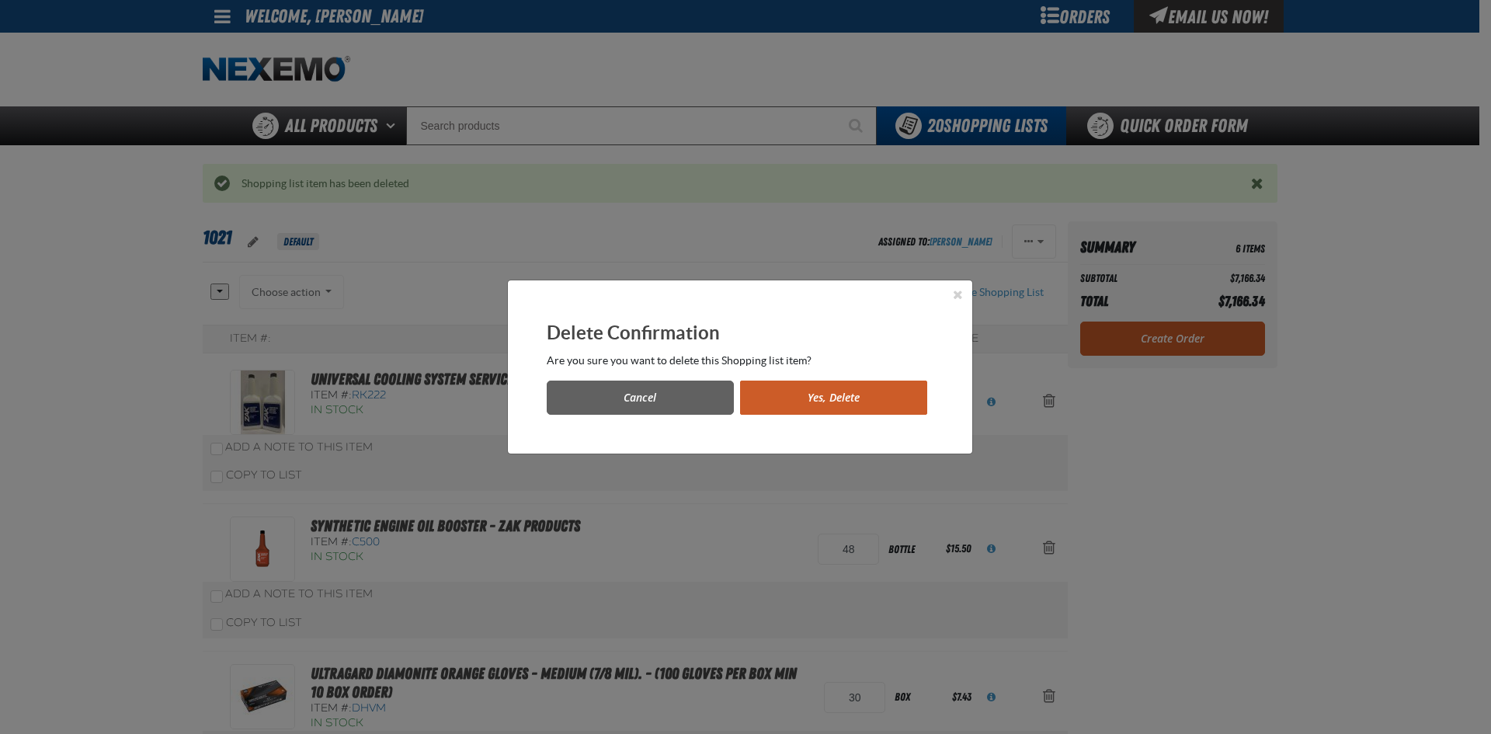
click at [857, 409] on button "Yes, Delete" at bounding box center [833, 398] width 187 height 34
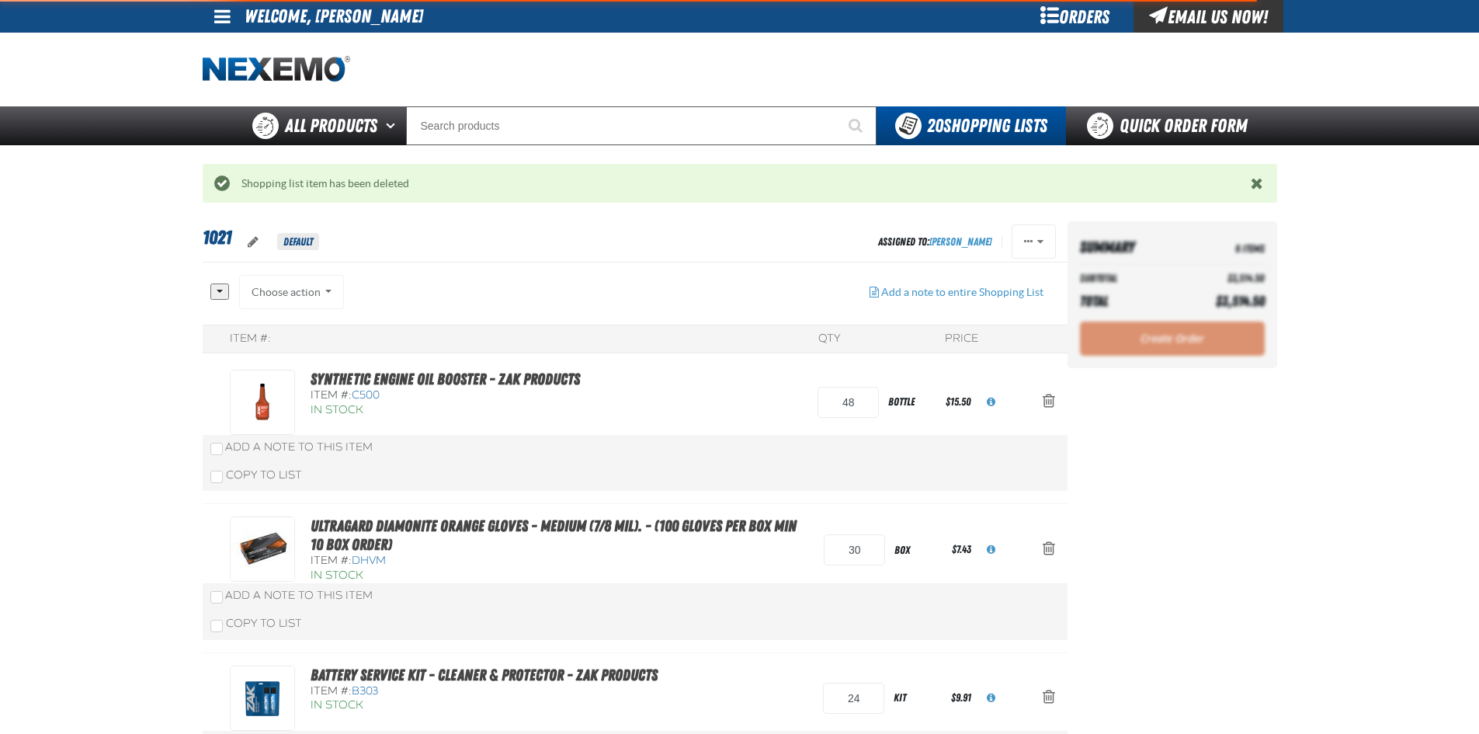
click at [1048, 398] on span "Action Remove Synthetic Engine Oil Booster - ZAK Products from 1021" at bounding box center [1049, 401] width 12 height 16
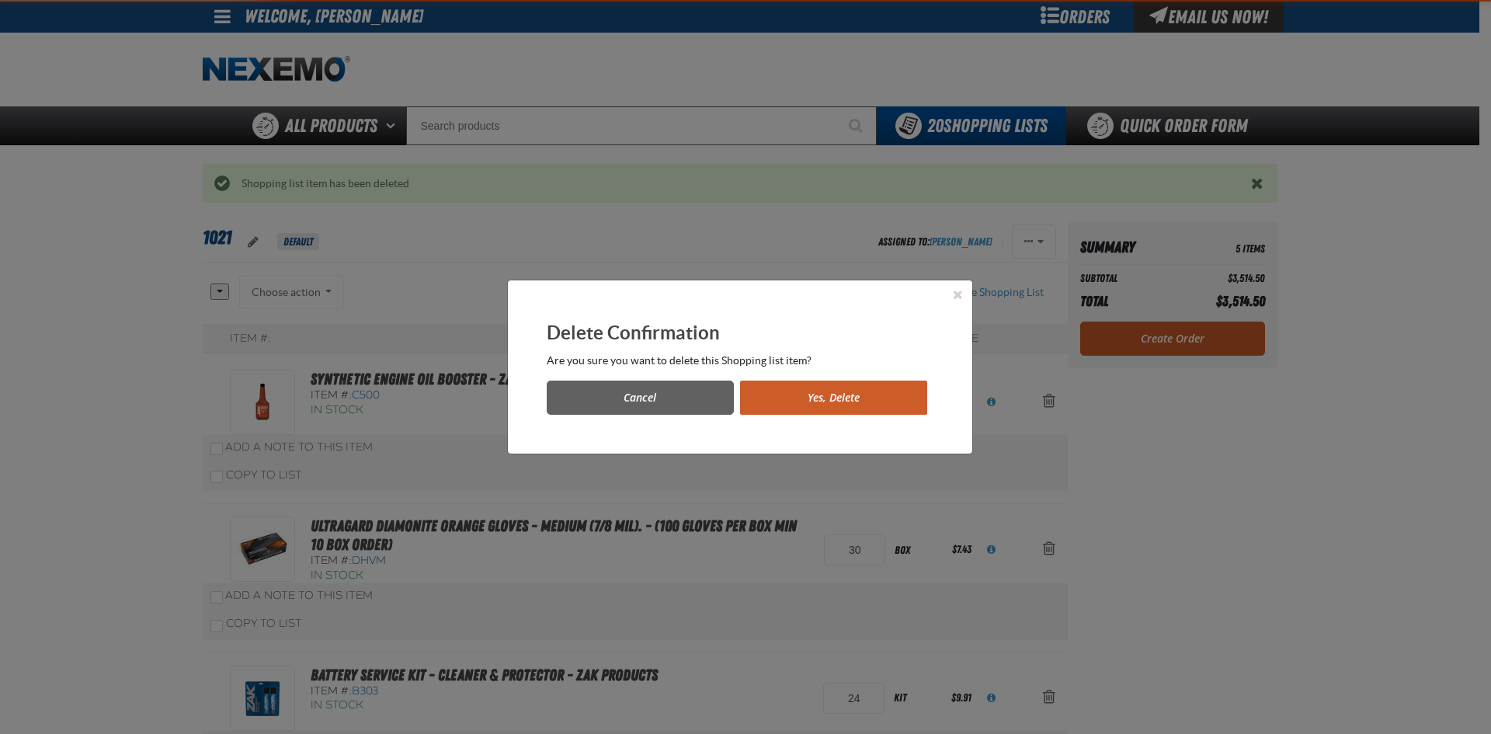
click at [750, 386] on button "Yes, Delete" at bounding box center [833, 398] width 187 height 34
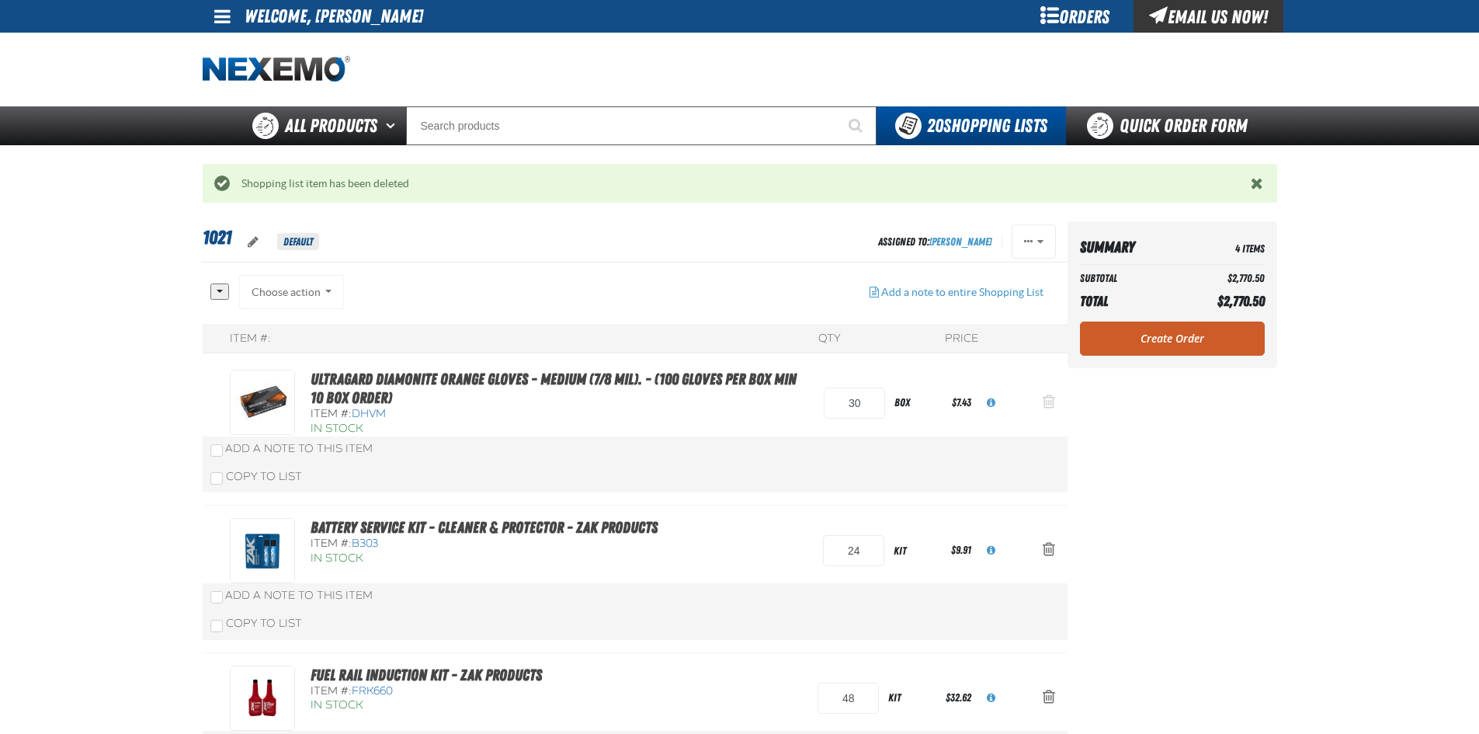
click at [1057, 405] on button "Action Remove Ultragard Diamonite Orange Gloves - Medium (7/8 mil). - (100 glov…" at bounding box center [1048, 403] width 37 height 34
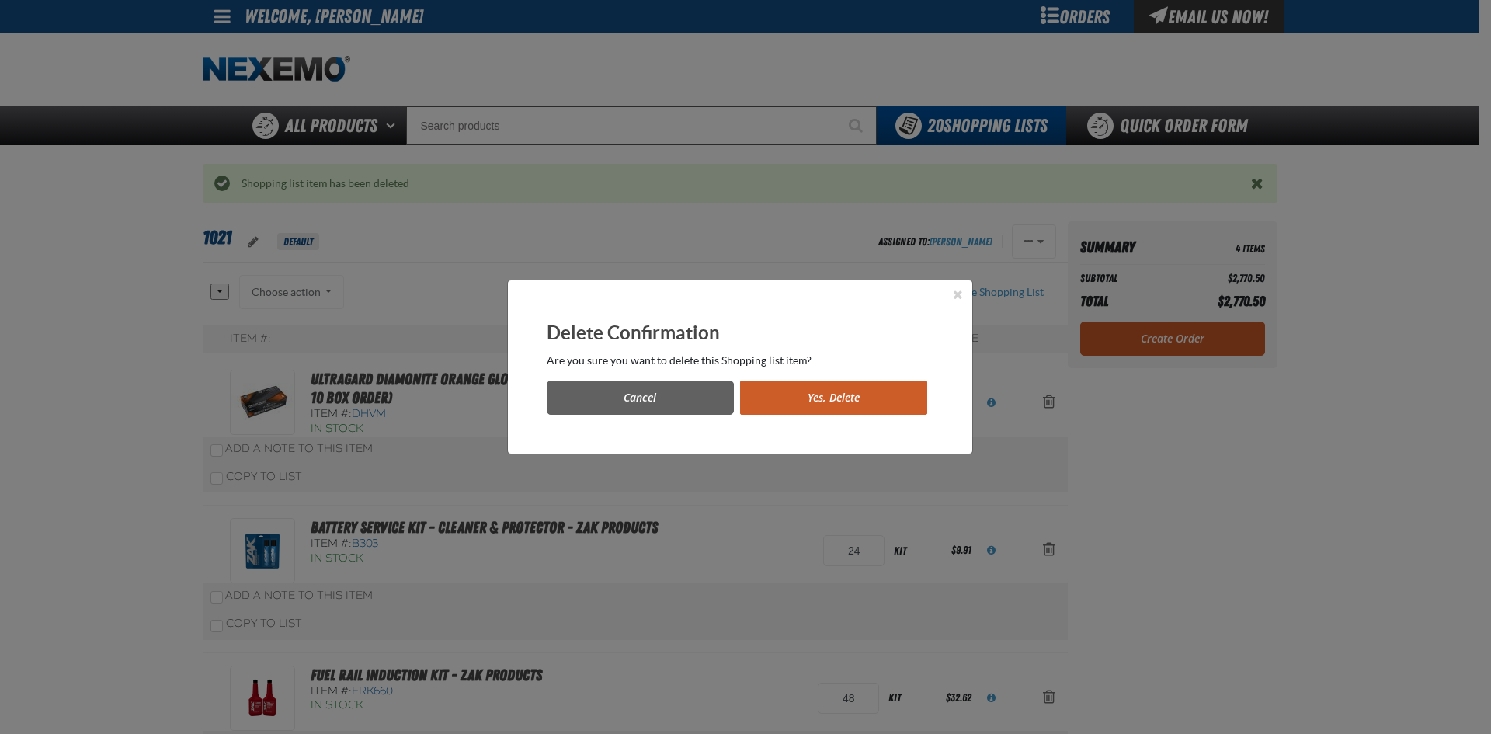
click at [884, 412] on button "Yes, Delete" at bounding box center [833, 398] width 187 height 34
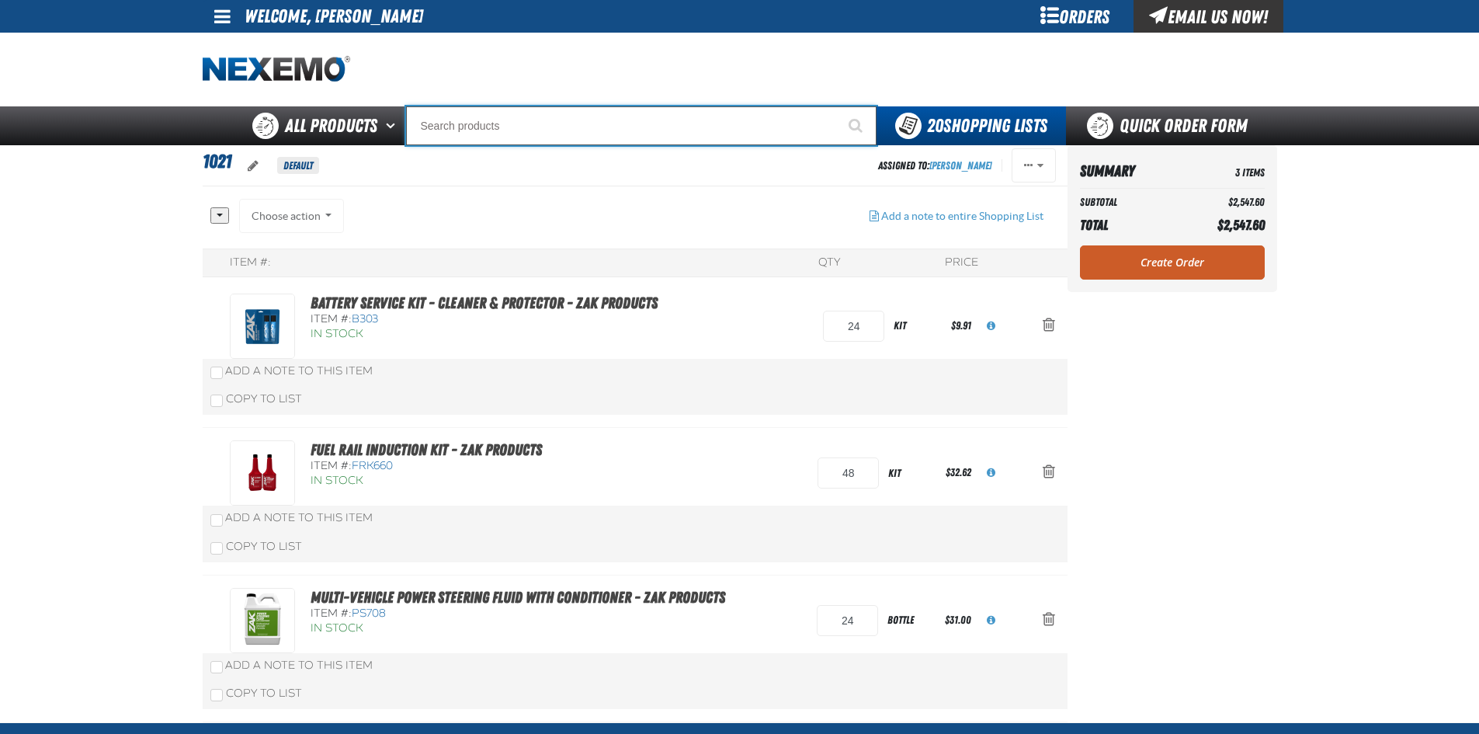
click at [508, 123] on input "Search" at bounding box center [641, 125] width 471 height 39
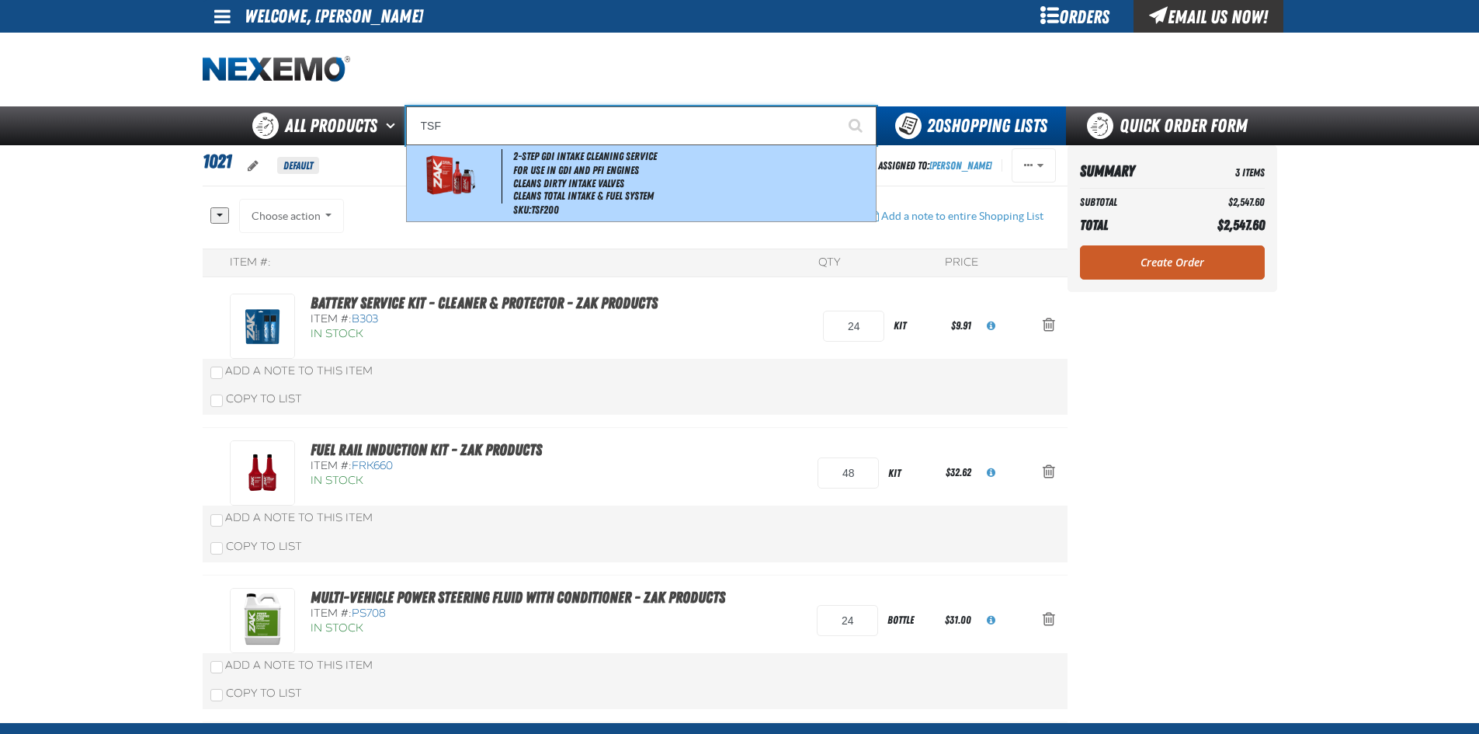
click at [544, 175] on li "For Use in GDI and PFI Engines" at bounding box center [693, 170] width 360 height 13
type input "2-Step GDI Intake Cleaning Service"
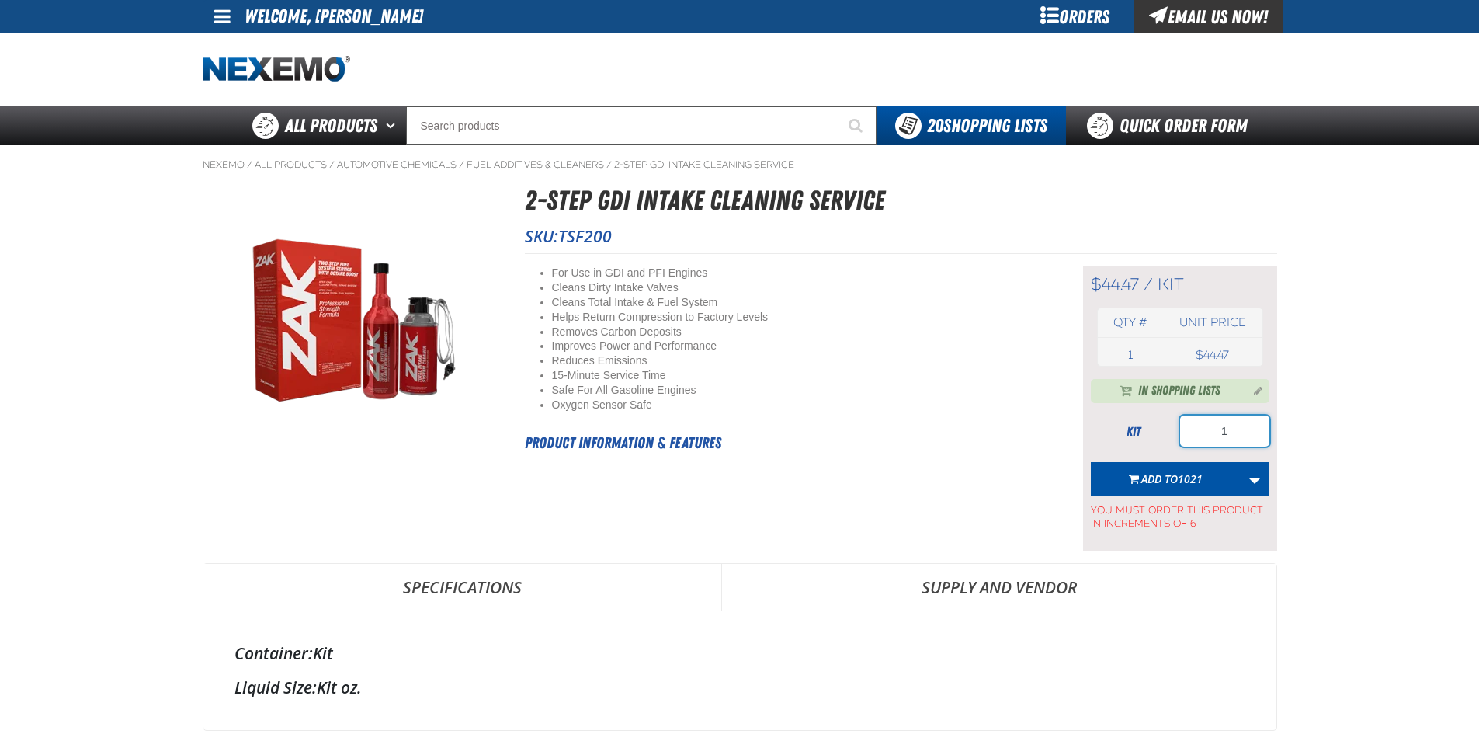
drag, startPoint x: 1200, startPoint y: 429, endPoint x: 1312, endPoint y: 384, distance: 120.6
click at [1281, 408] on div "Nexemo / All Products / Automotive Chemicals / /" at bounding box center [739, 691] width 1087 height 1093
type input "12"
click at [1129, 481] on span "button" at bounding box center [1134, 481] width 10 height 4
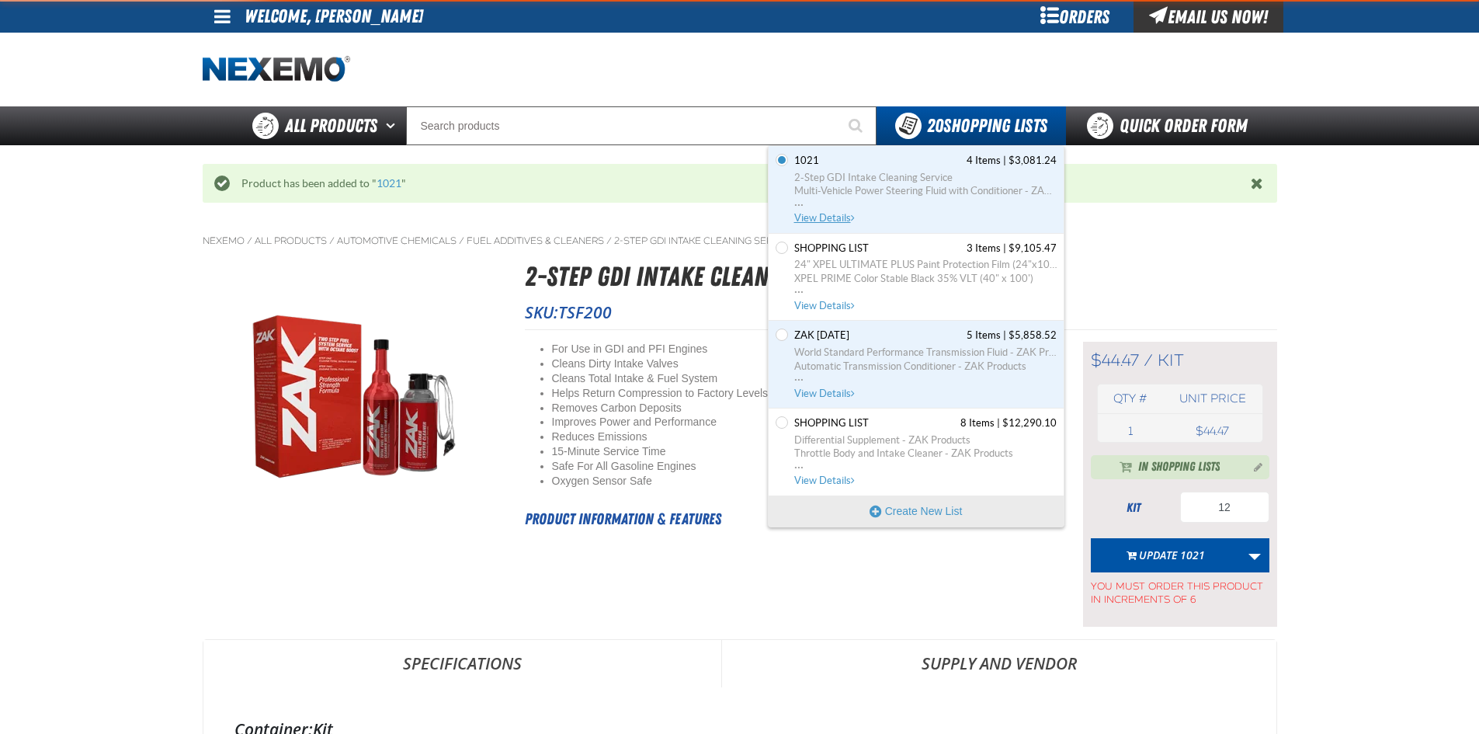
click at [927, 191] on span "Multi-Vehicle Power Steering Fluid with Conditioner - ZAK Products" at bounding box center [925, 191] width 262 height 14
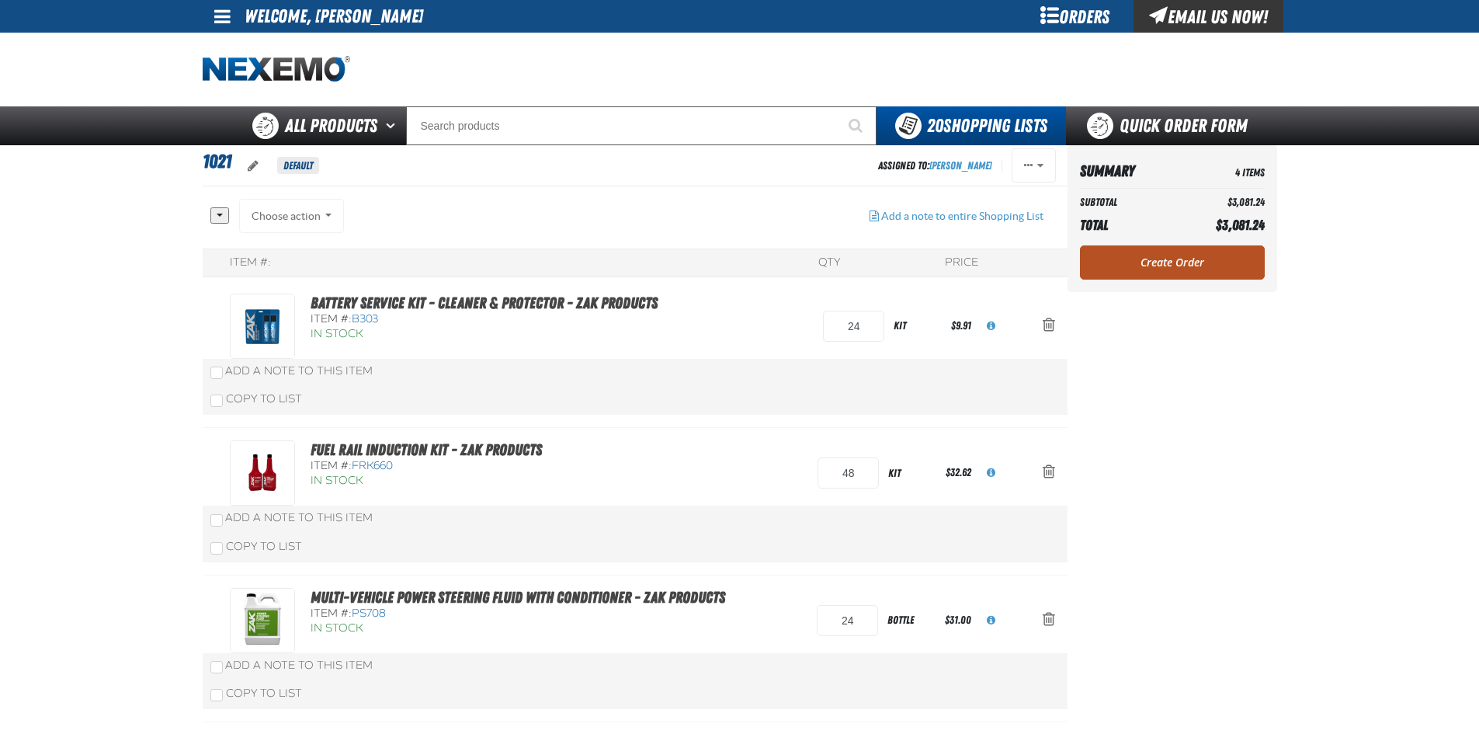
click at [1204, 248] on link "Create Order" at bounding box center [1172, 262] width 185 height 34
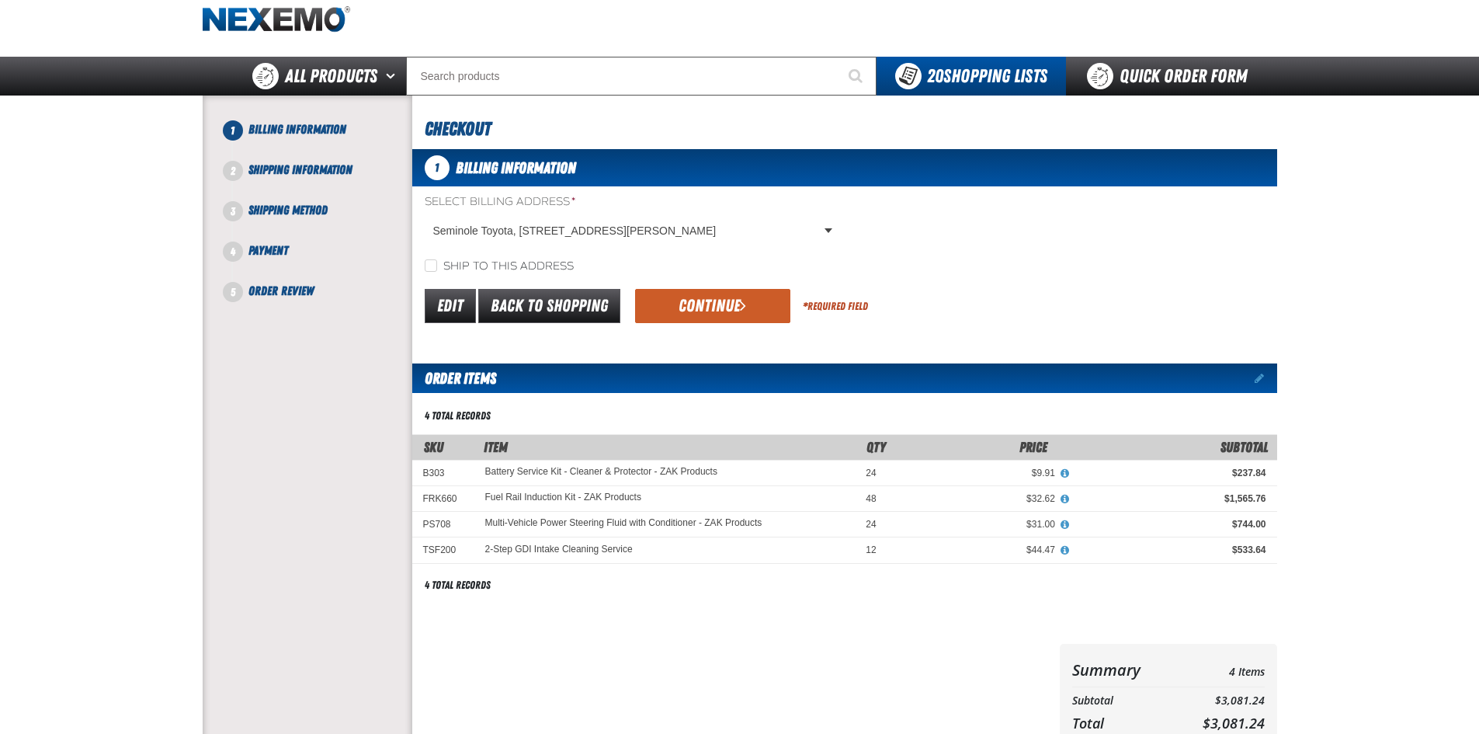
scroll to position [78, 0]
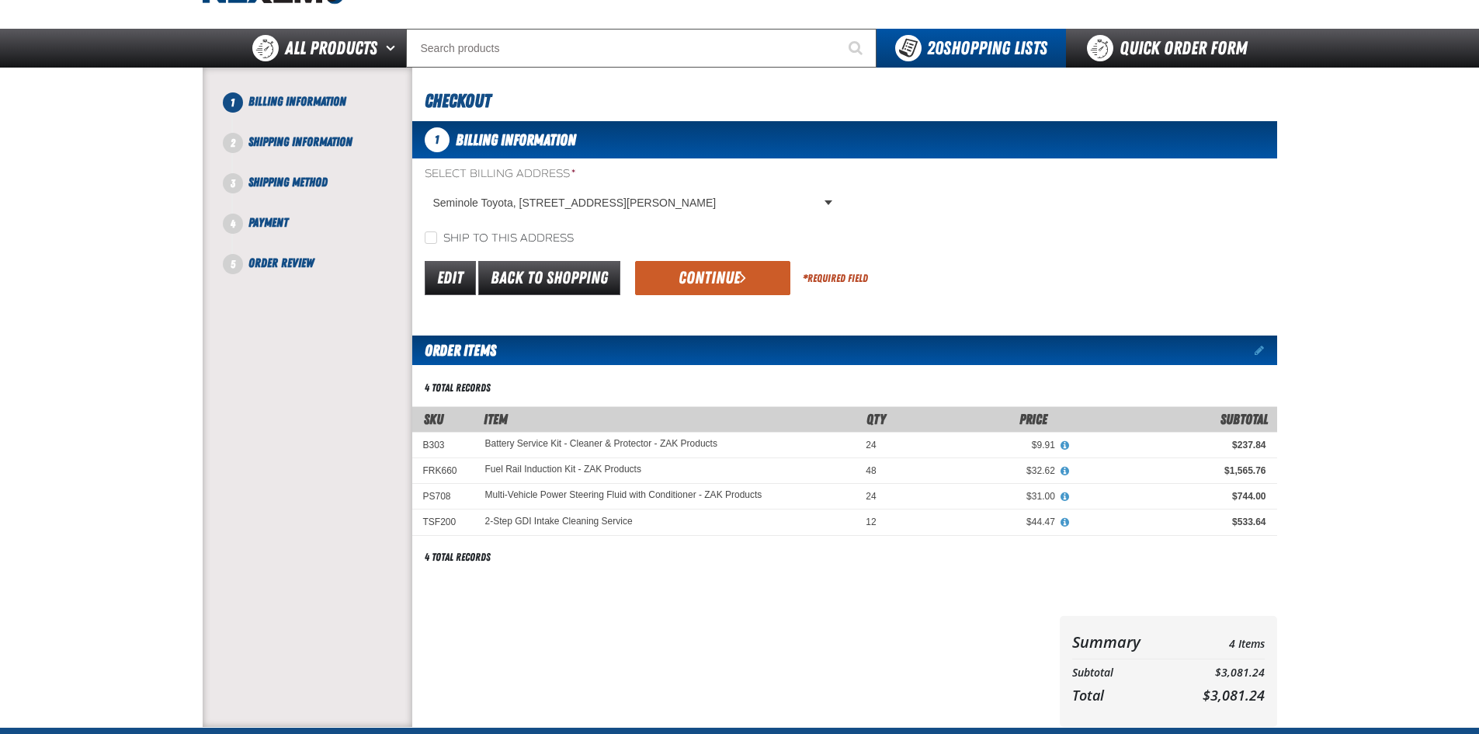
click at [437, 245] on label "Ship to this address" at bounding box center [499, 238] width 149 height 15
click at [437, 244] on input "Ship to this address" at bounding box center [431, 237] width 12 height 12
checkbox input "true"
click at [680, 273] on button "Continue" at bounding box center [712, 278] width 155 height 34
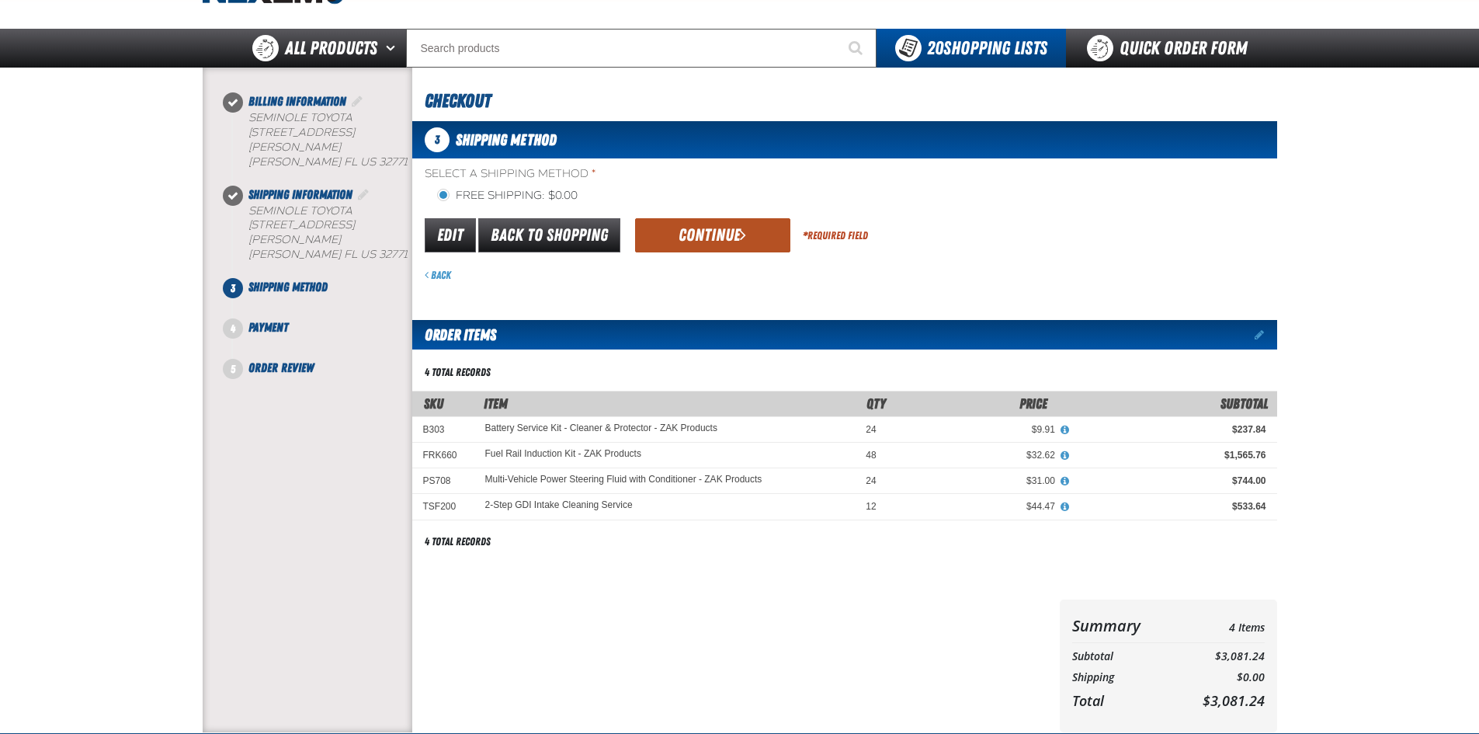
click at [683, 231] on button "Continue" at bounding box center [712, 235] width 155 height 34
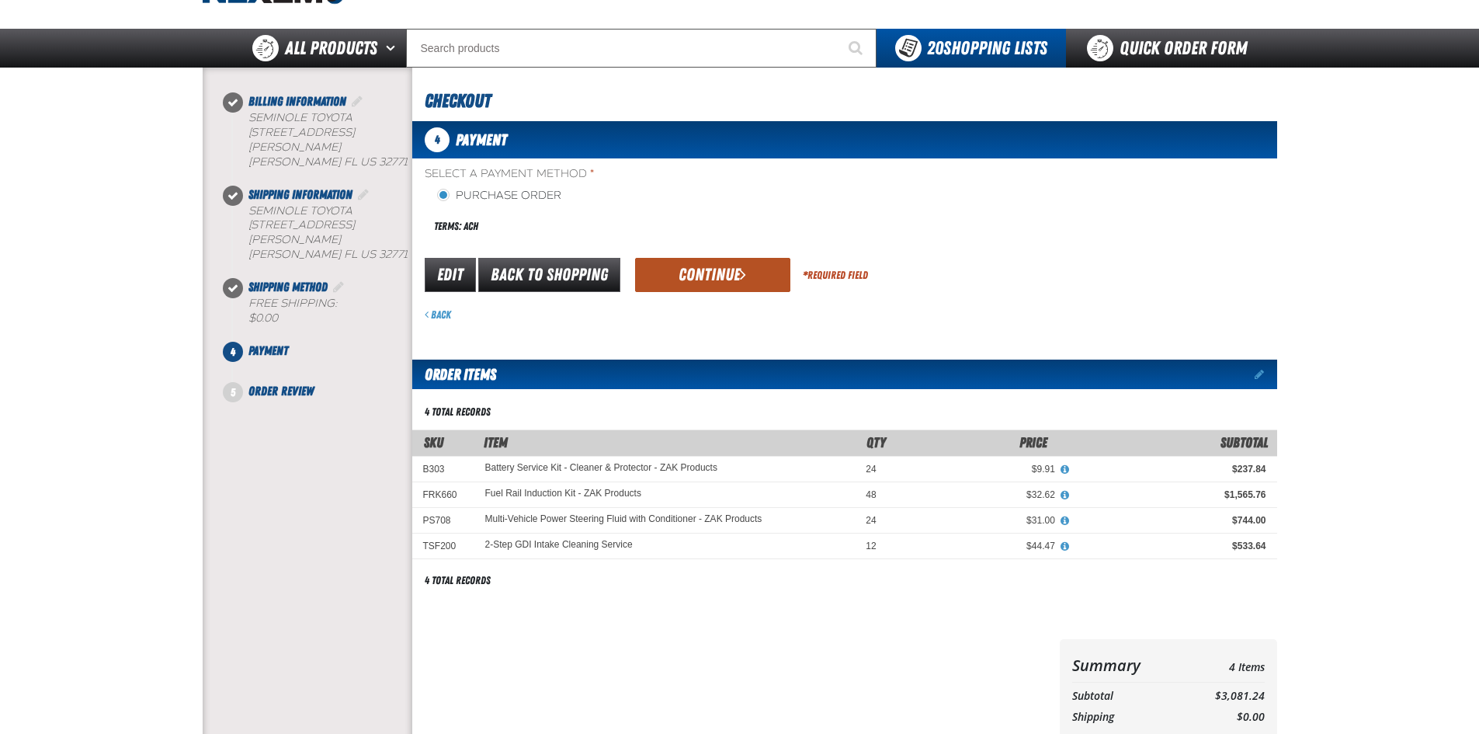
click at [682, 283] on button "Continue" at bounding box center [712, 275] width 155 height 34
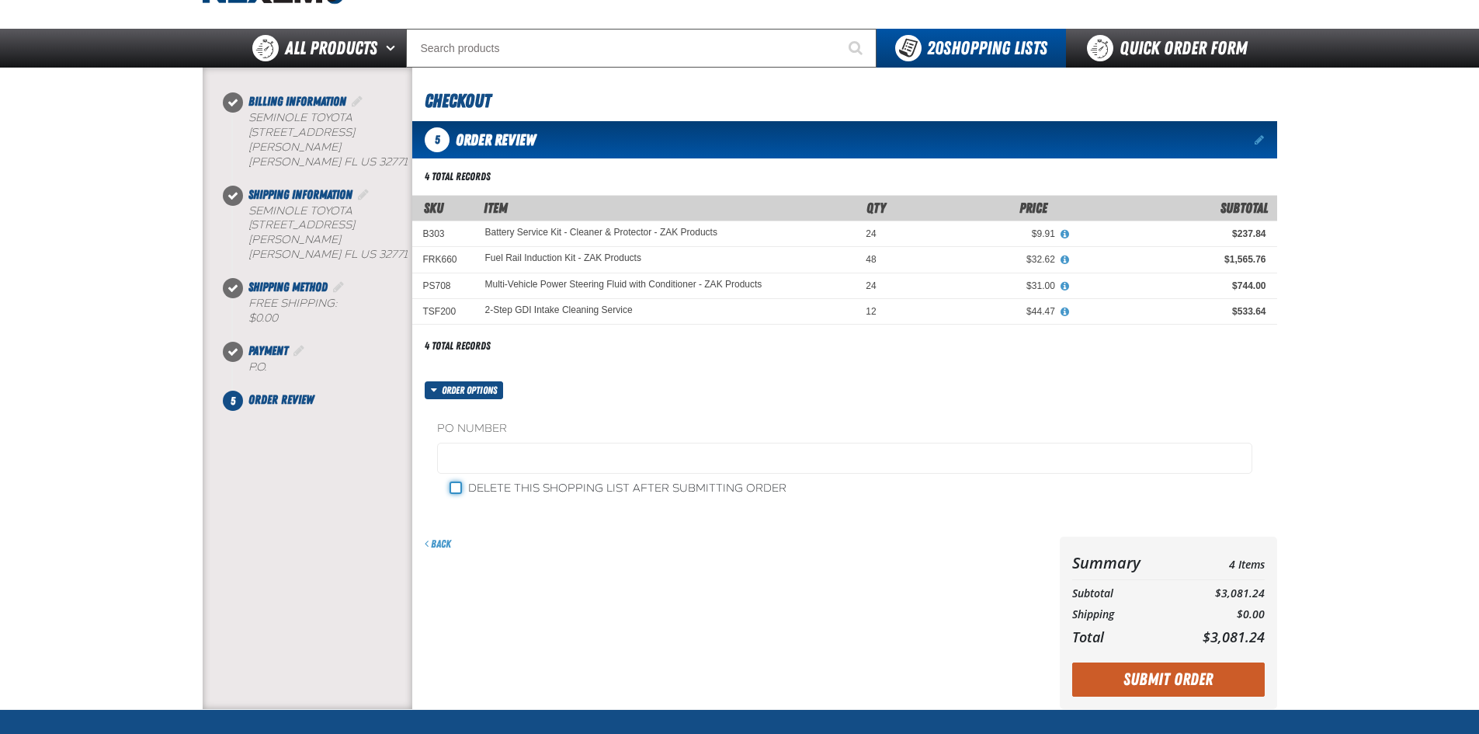
click at [460, 487] on input "Delete this shopping list after submitting order" at bounding box center [456, 487] width 12 height 12
checkbox input "true"
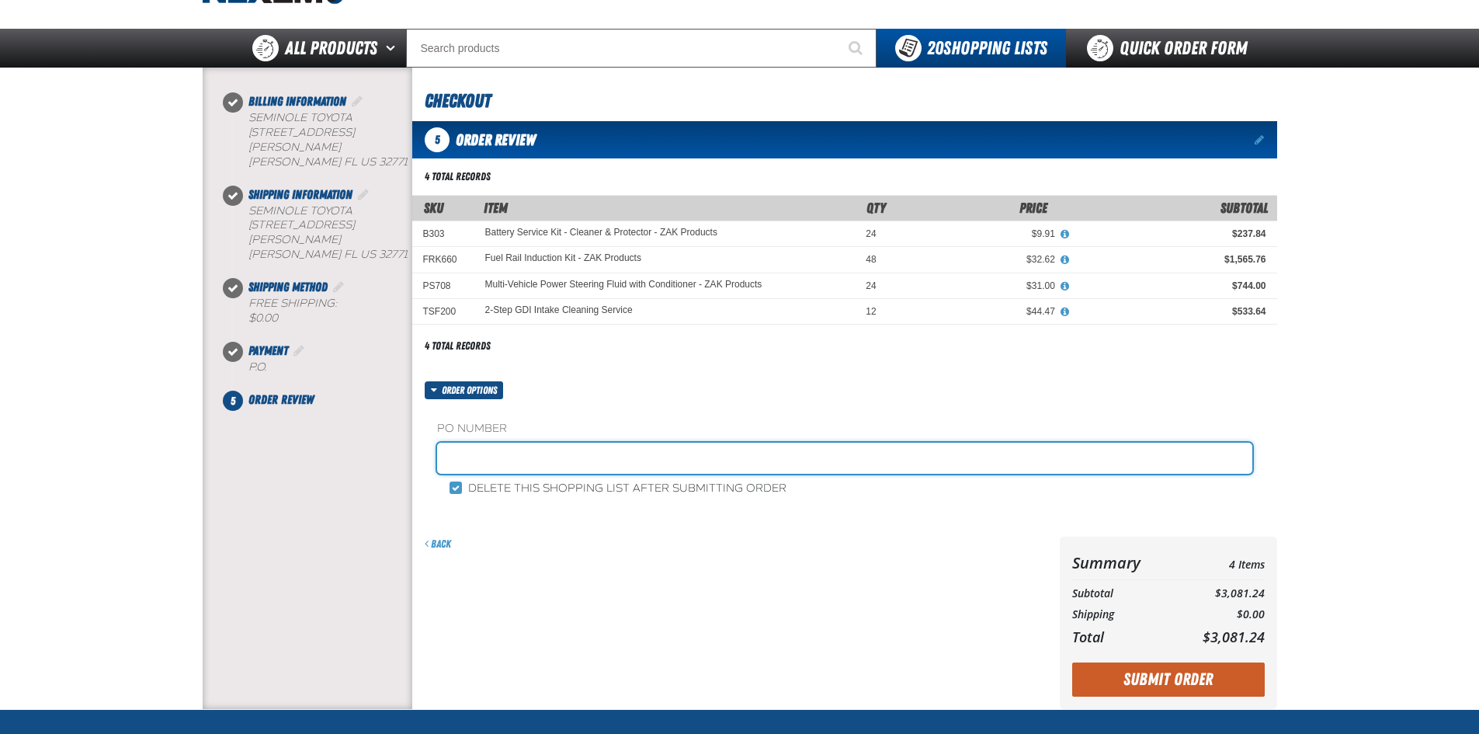
click at [519, 453] on input "text" at bounding box center [844, 458] width 815 height 31
type input "STOCK JR"
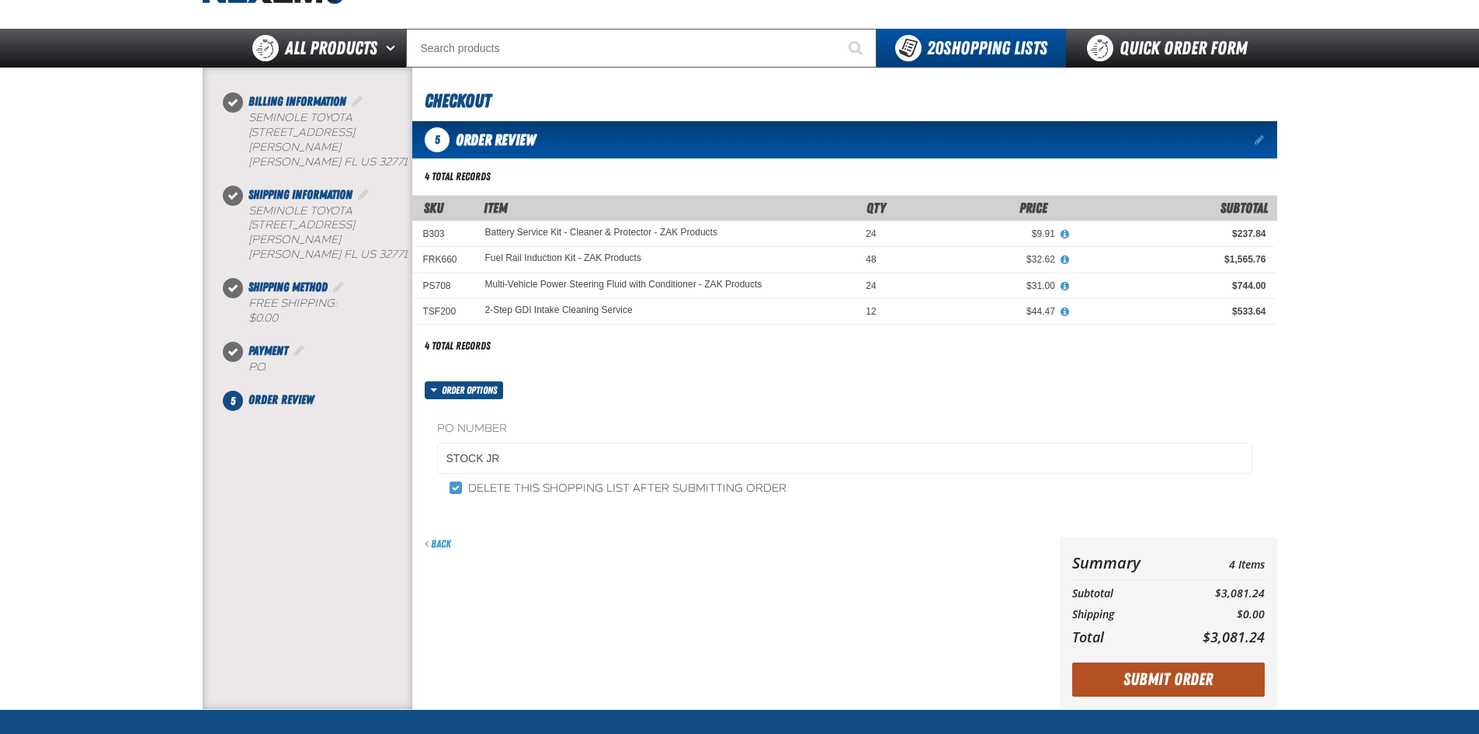
click at [1165, 679] on button "Submit Order" at bounding box center [1168, 679] width 193 height 34
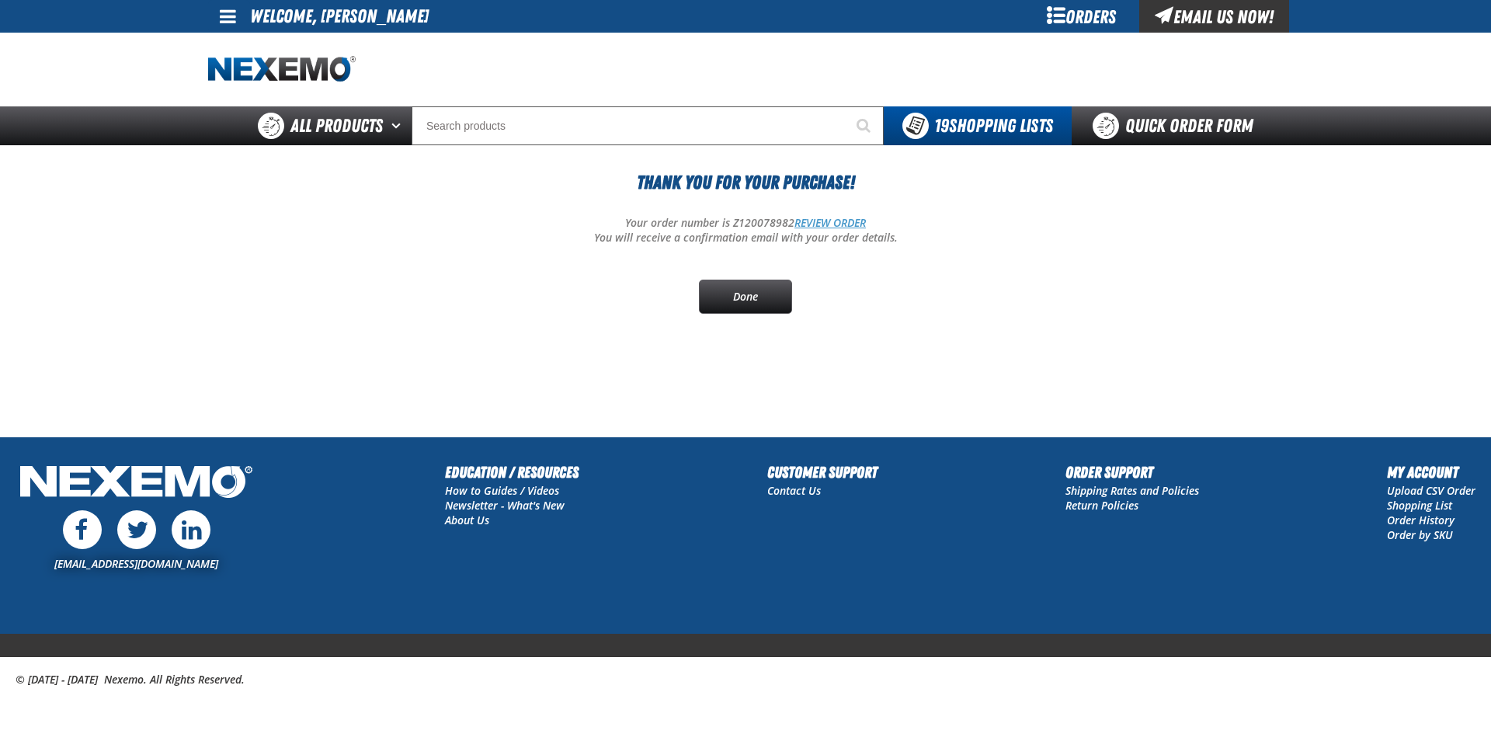
click at [866, 225] on link "REVIEW ORDER" at bounding box center [829, 222] width 71 height 15
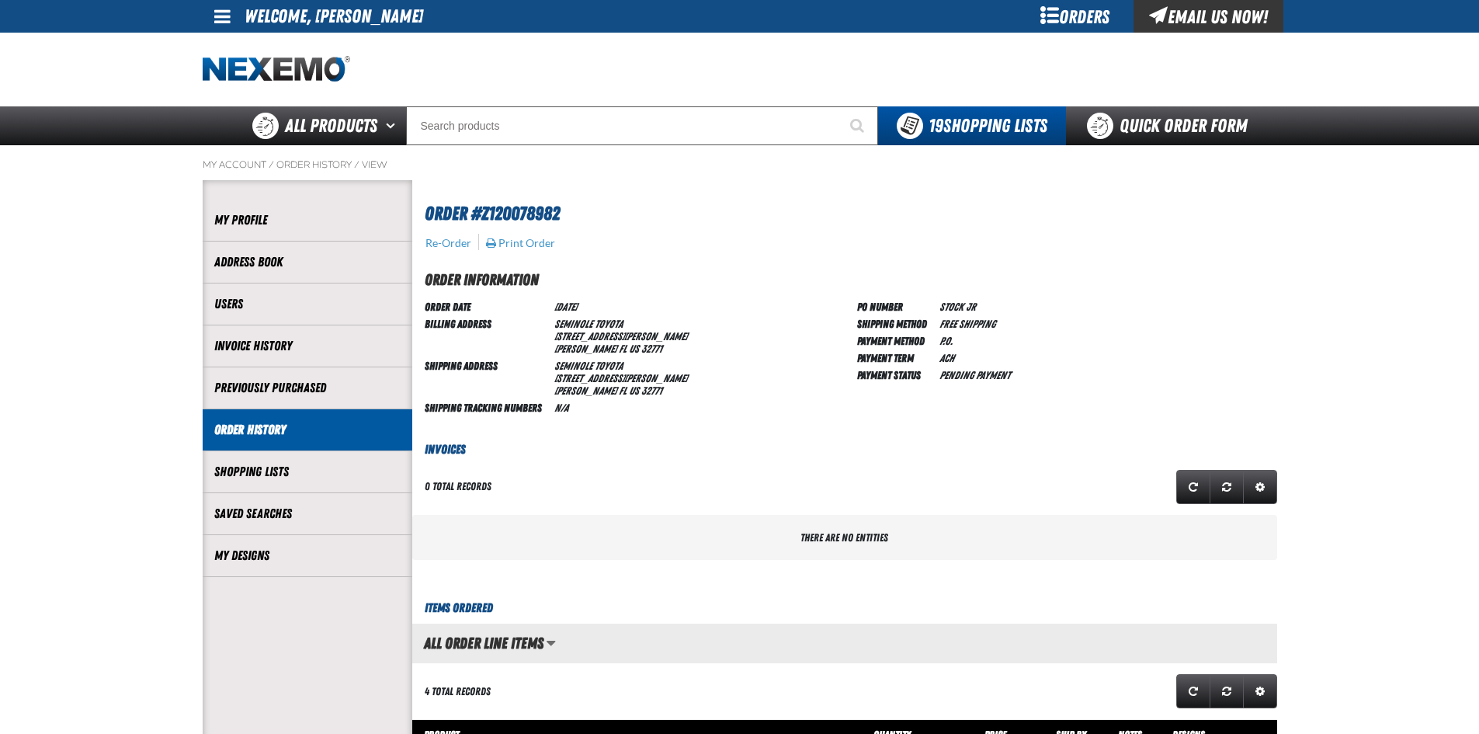
scroll to position [1, 1]
click at [525, 240] on button "Print Order" at bounding box center [520, 243] width 71 height 14
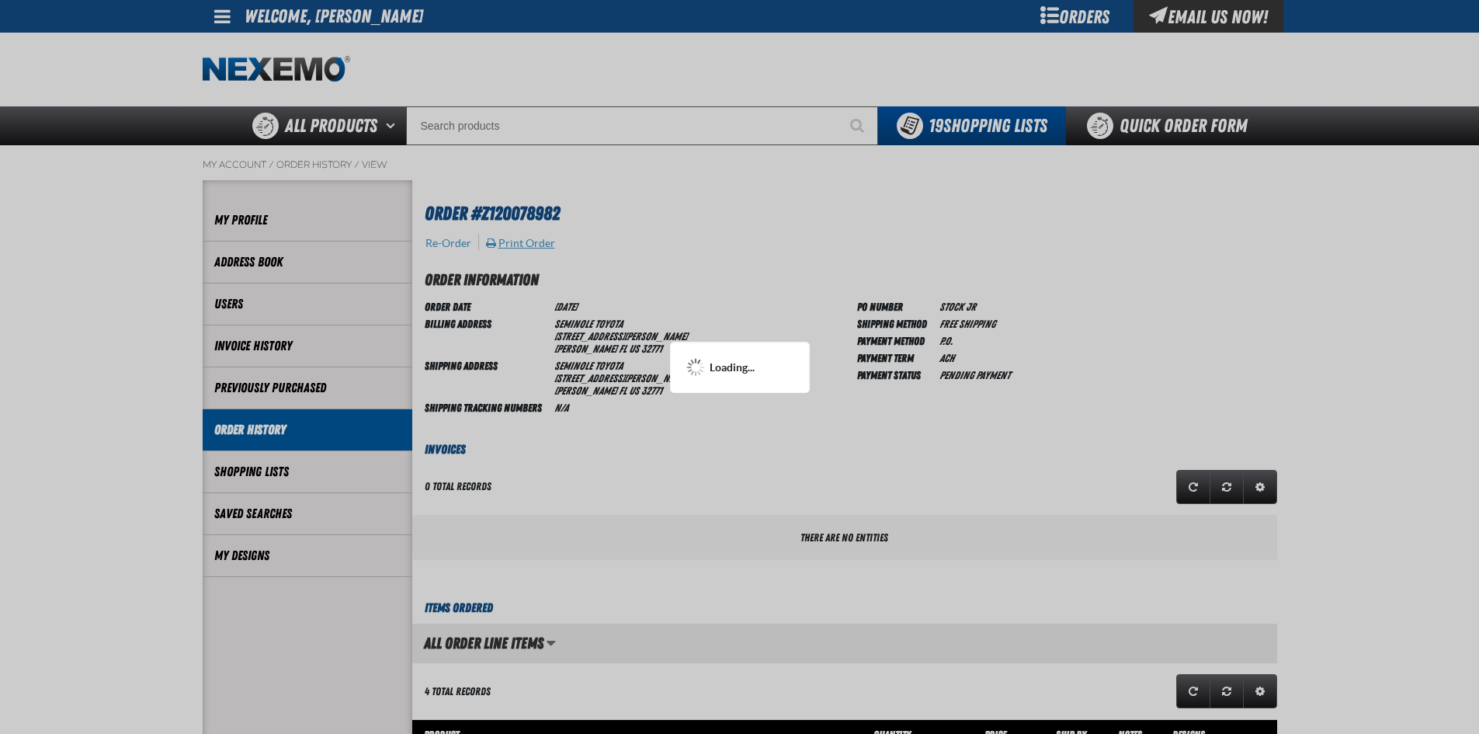
scroll to position [0, 0]
click at [612, 238] on div at bounding box center [739, 367] width 1479 height 734
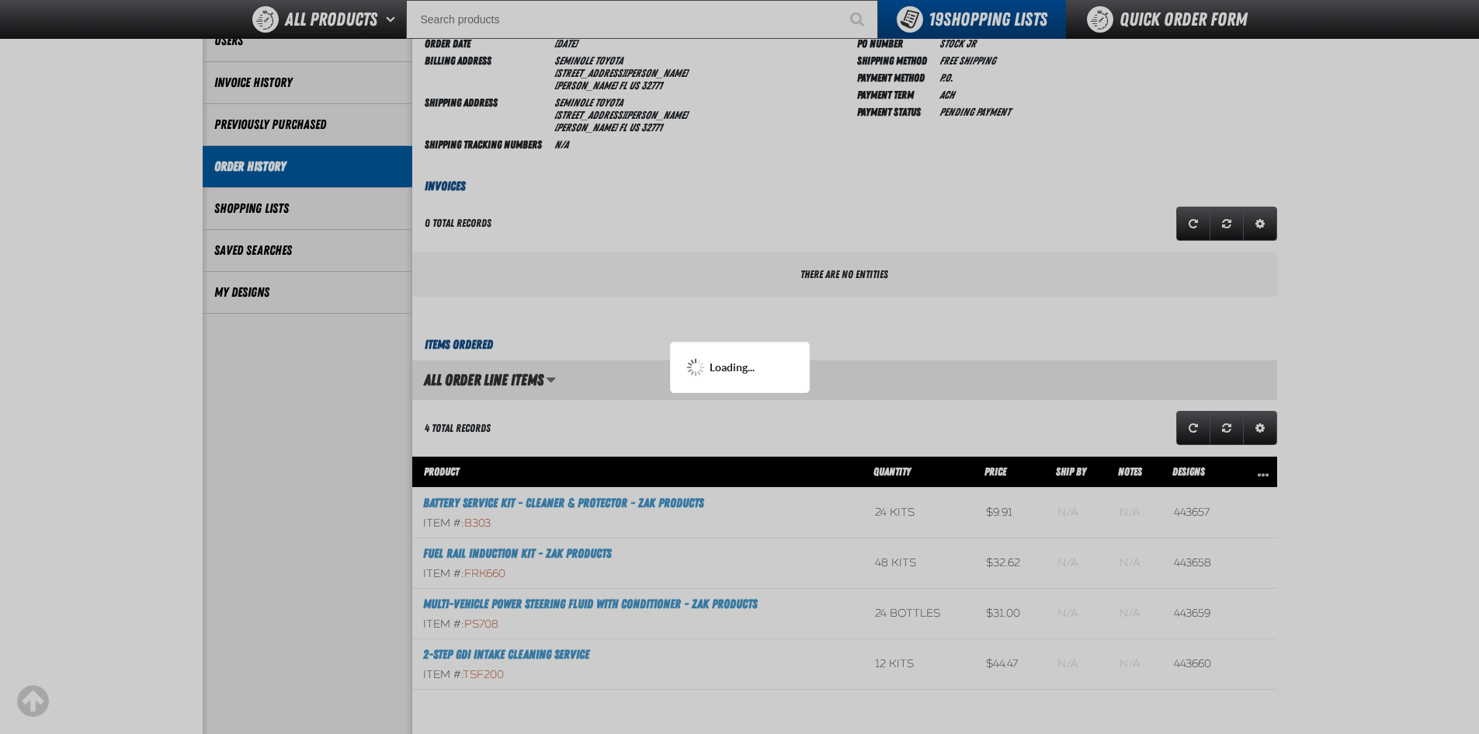
scroll to position [311, 0]
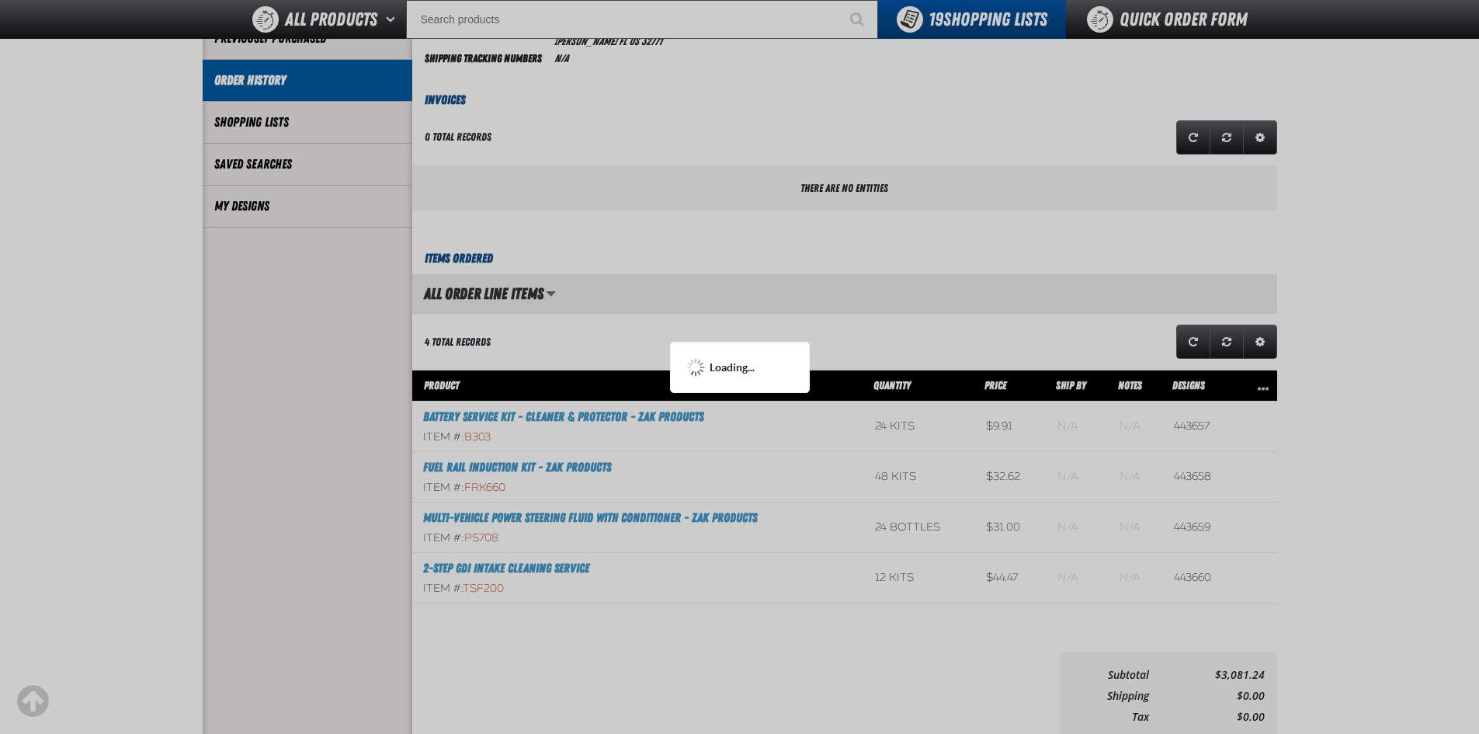
click at [479, 189] on div at bounding box center [739, 367] width 1479 height 734
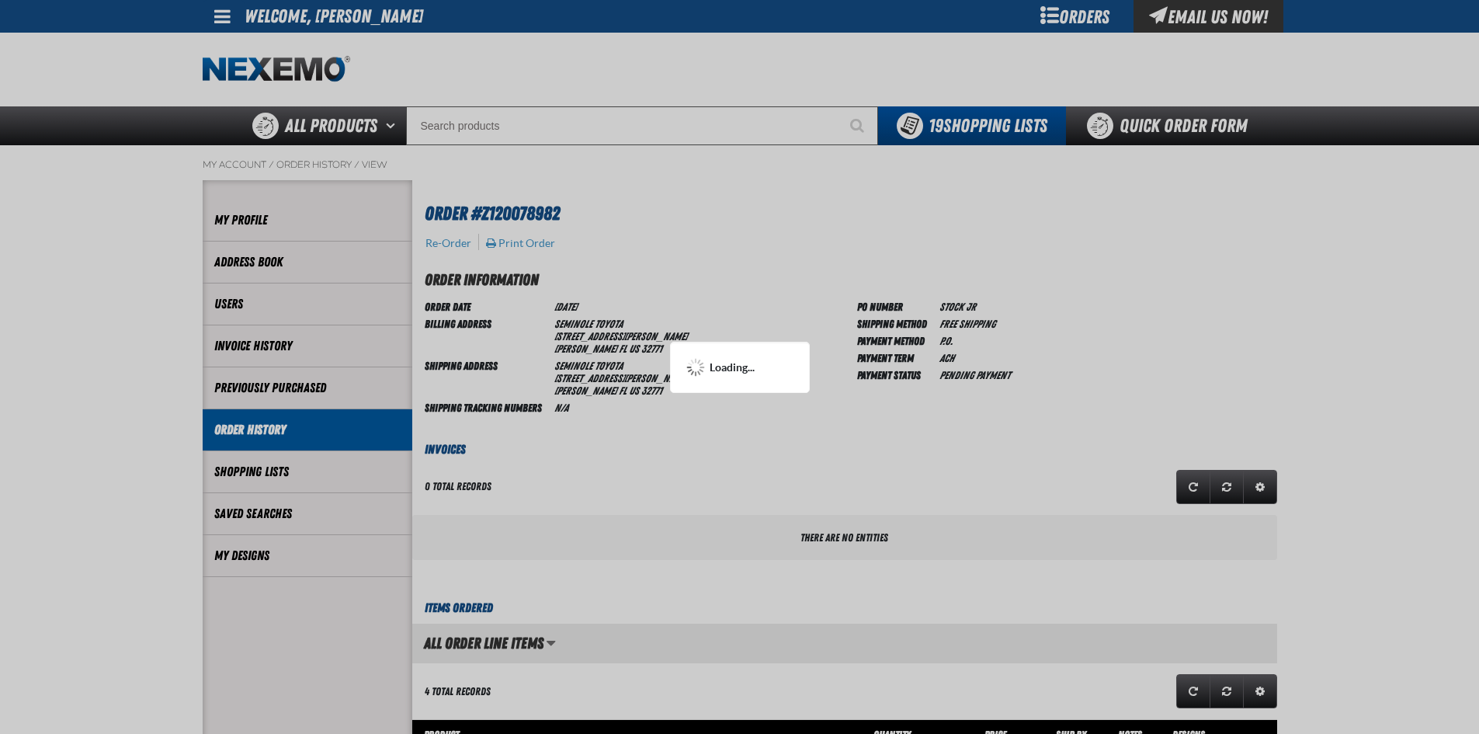
click at [683, 232] on div at bounding box center [739, 367] width 1479 height 734
click at [683, 231] on div at bounding box center [739, 367] width 1479 height 734
click at [520, 237] on div at bounding box center [739, 367] width 1479 height 734
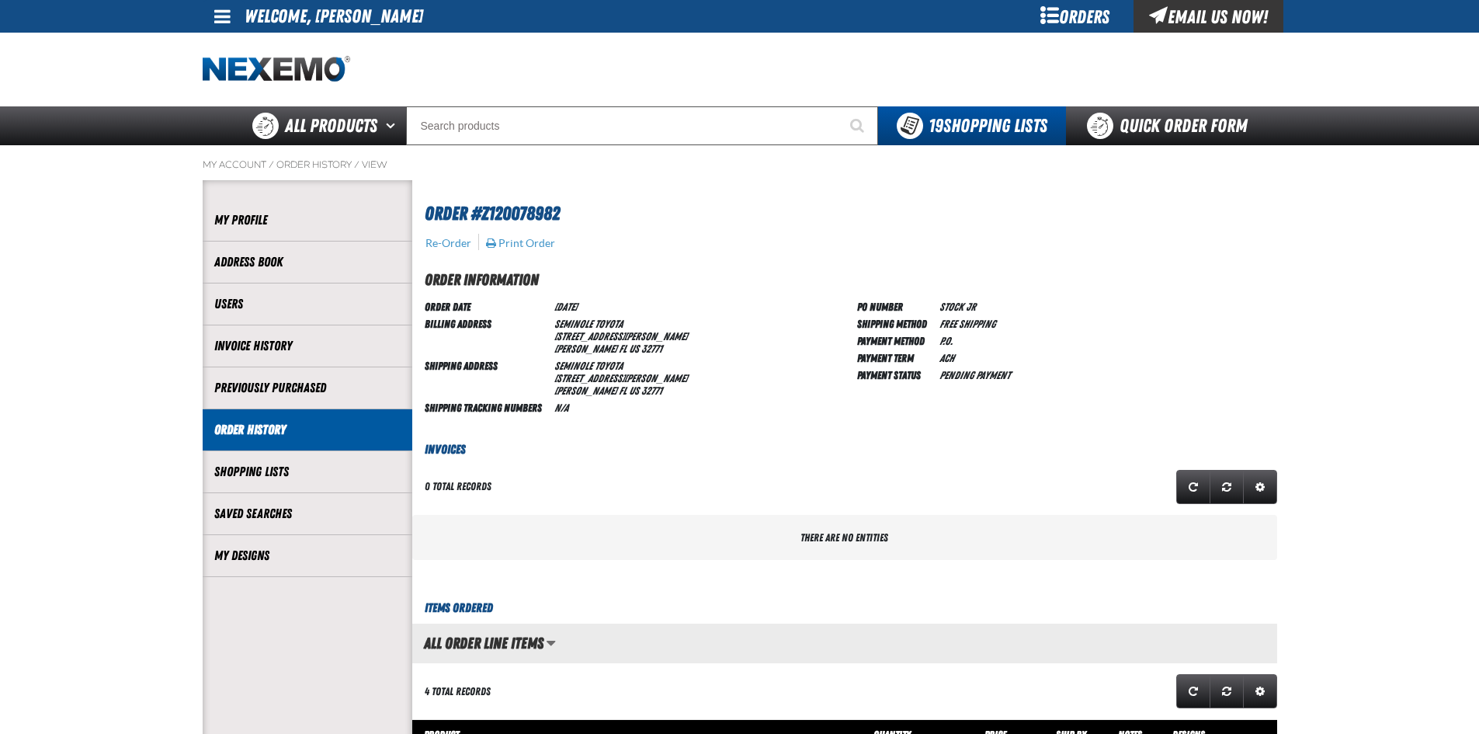
click at [614, 227] on h1 "Order #Z120078982" at bounding box center [847, 212] width 845 height 32
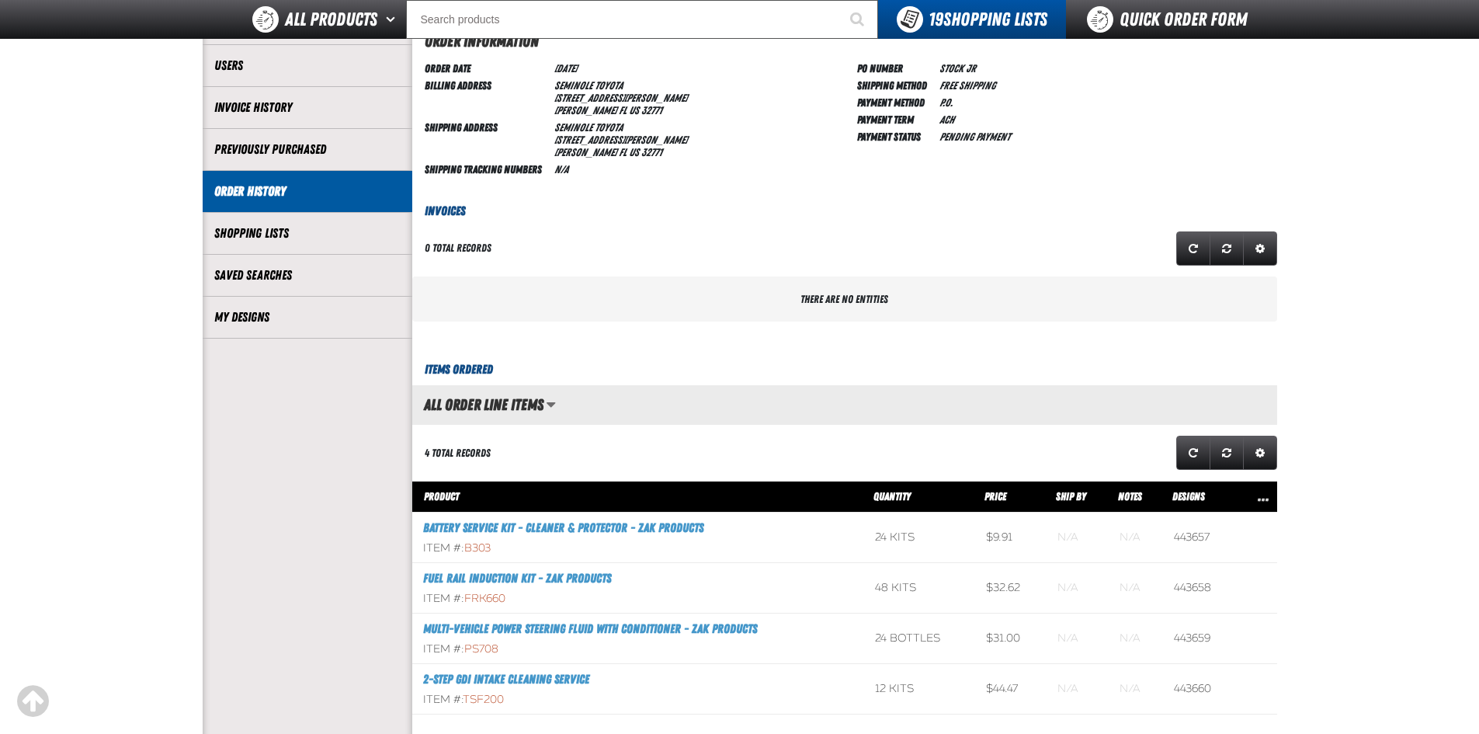
scroll to position [311, 0]
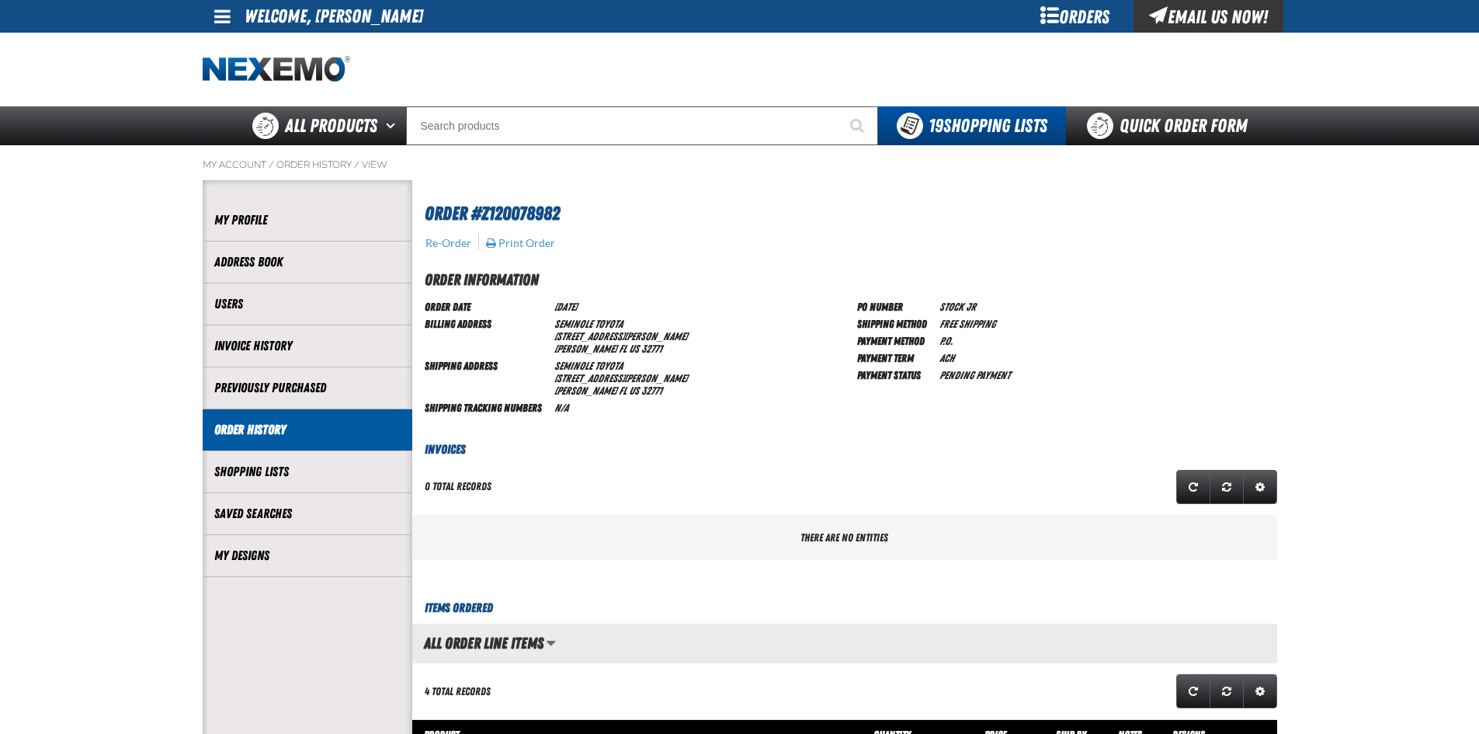
scroll to position [349, 0]
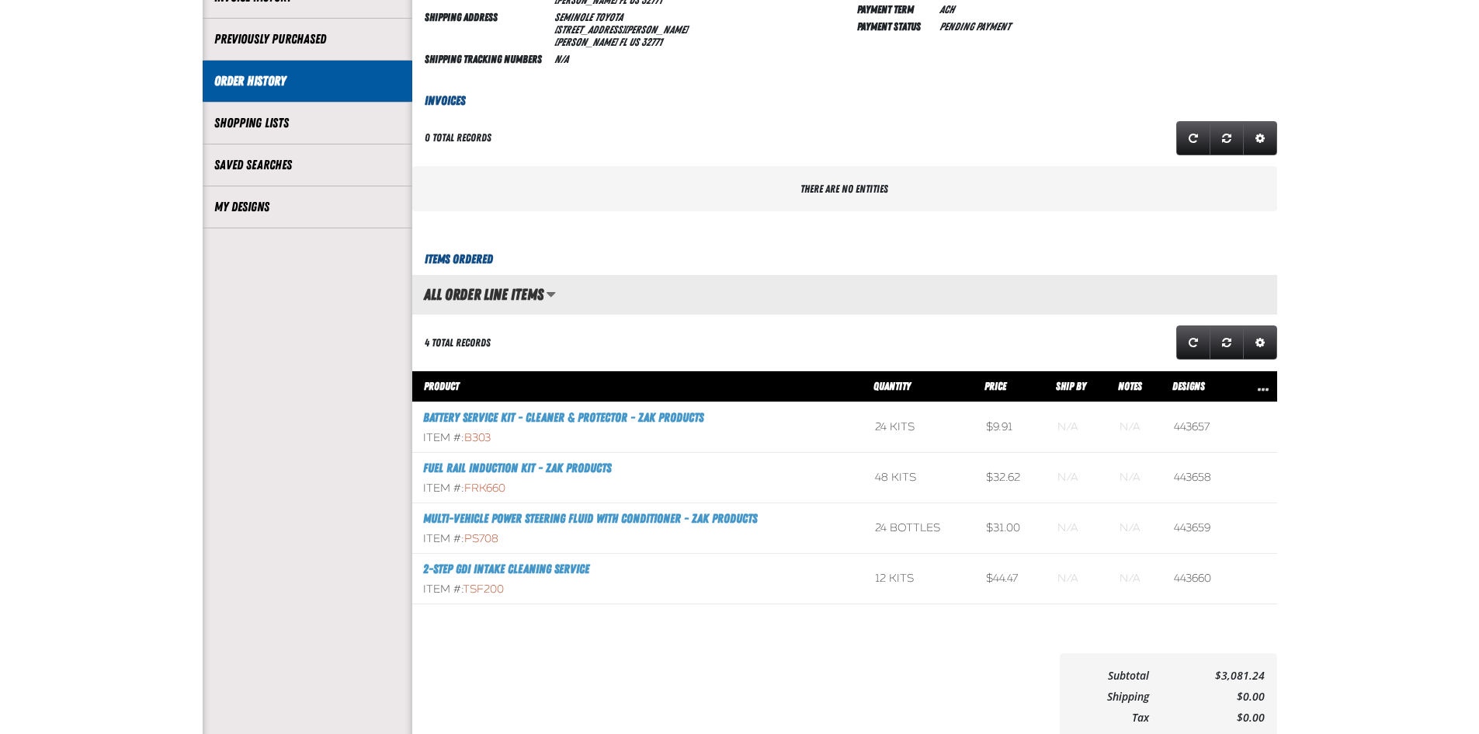
click at [763, 108] on div "Invoices 0 total records Grid Settings Invoice" at bounding box center [844, 159] width 865 height 134
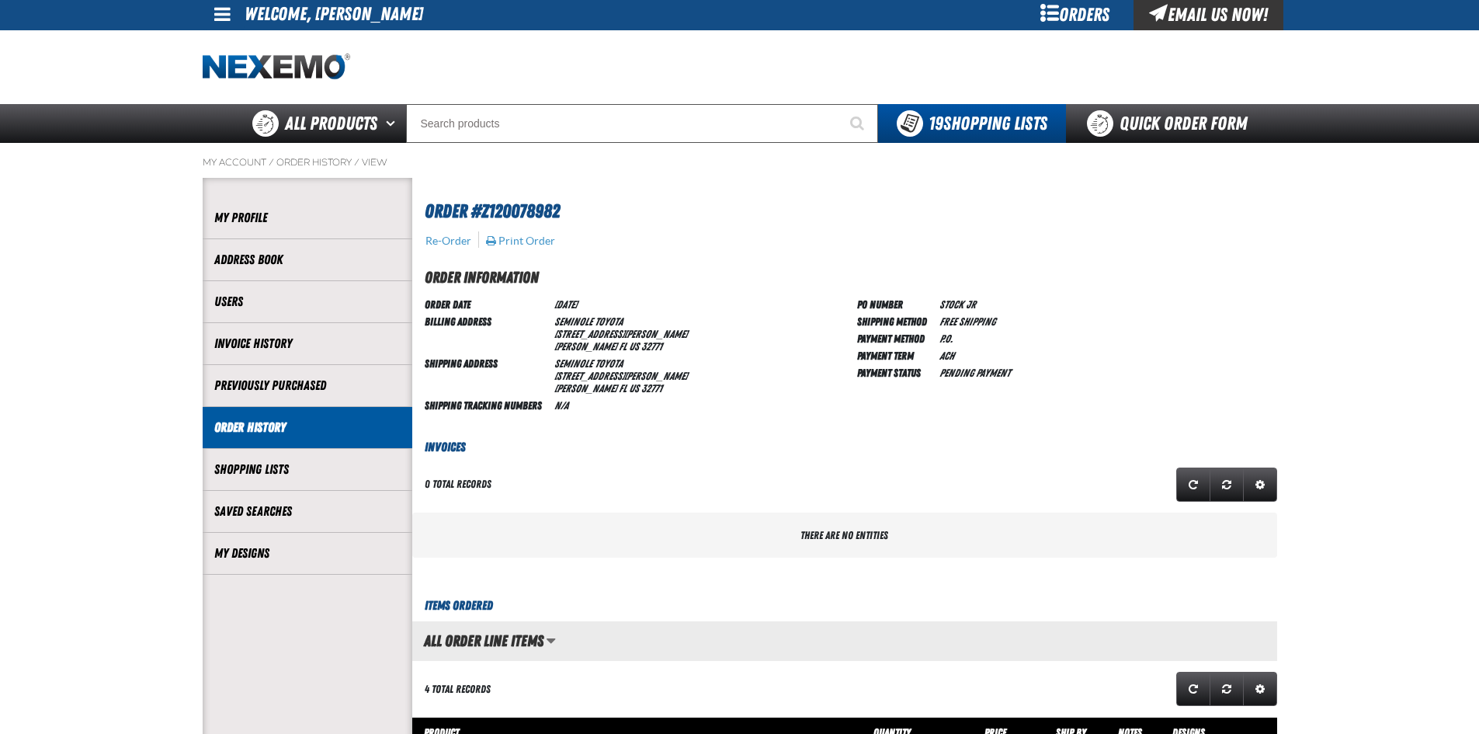
scroll to position [0, 0]
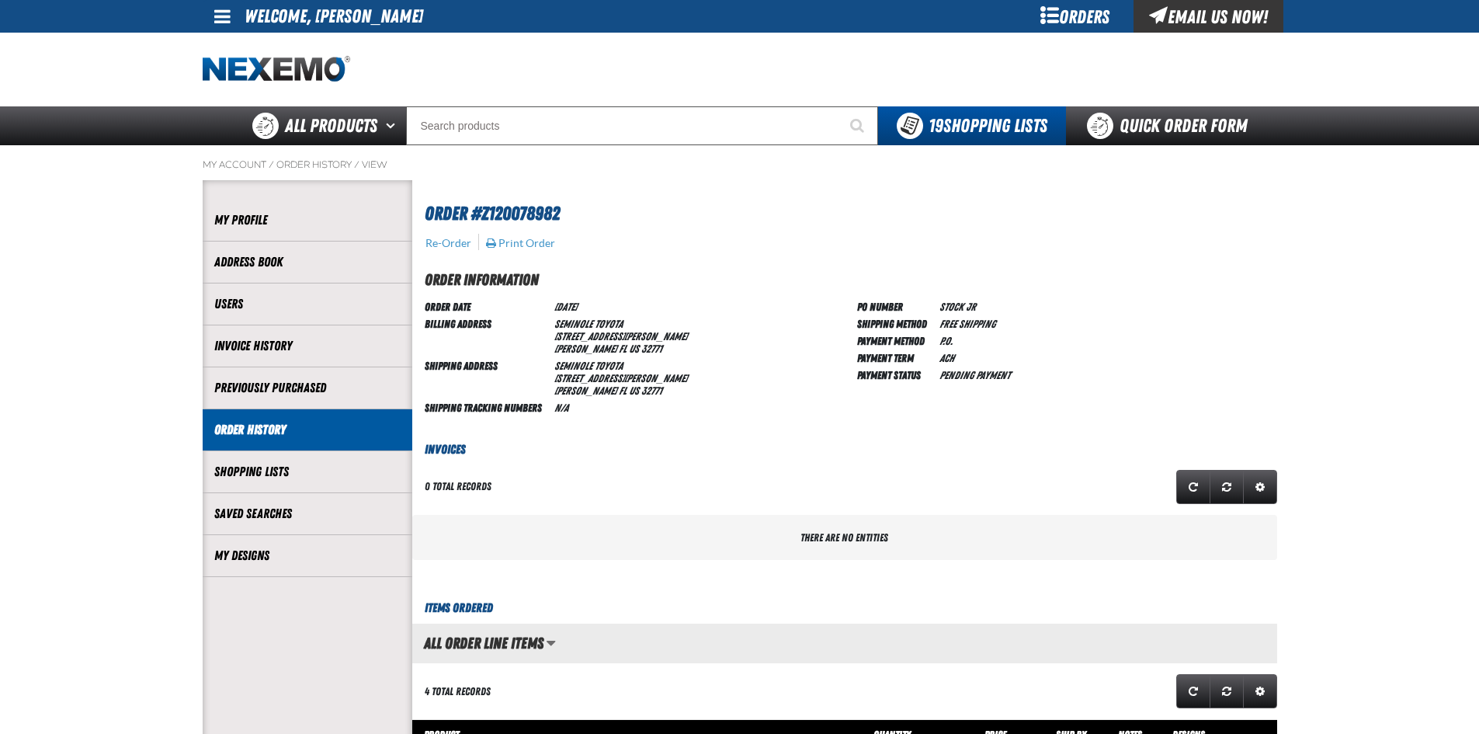
click at [528, 235] on li "Print Order" at bounding box center [517, 242] width 78 height 16
click at [528, 239] on button "Print Order" at bounding box center [520, 243] width 71 height 14
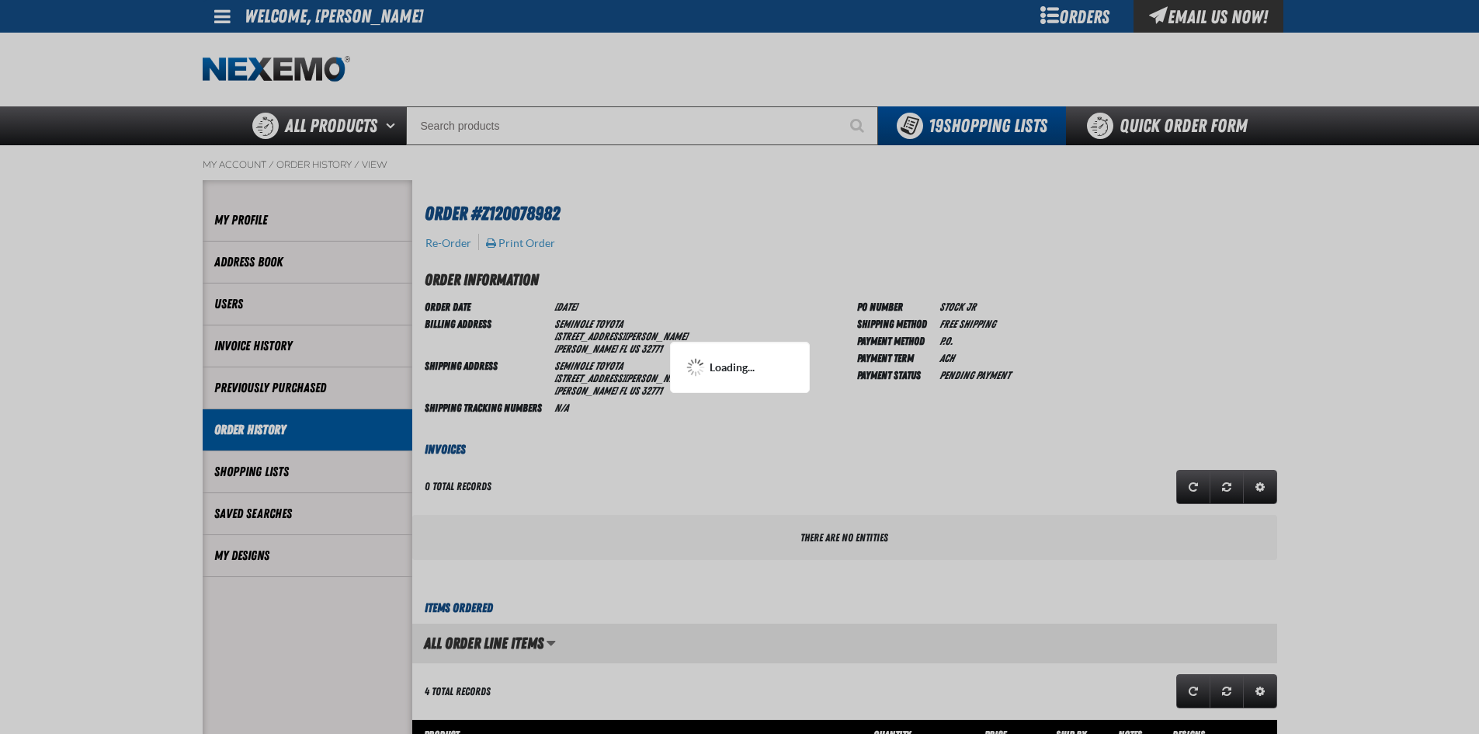
click at [657, 331] on div at bounding box center [739, 367] width 1479 height 734
drag, startPoint x: 676, startPoint y: 353, endPoint x: 671, endPoint y: 321, distance: 32.3
click at [676, 337] on div "Loading..." at bounding box center [739, 367] width 1479 height 734
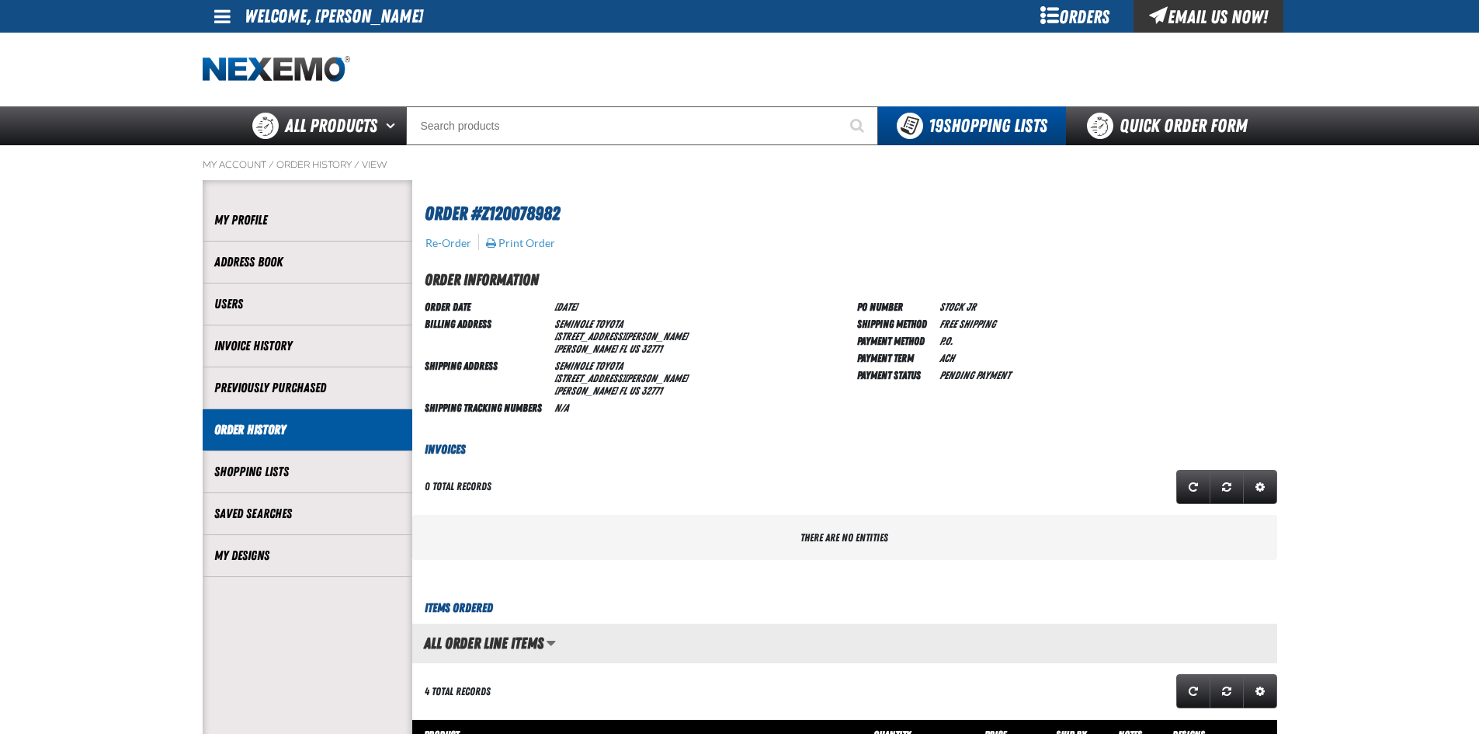
drag, startPoint x: 678, startPoint y: 318, endPoint x: 761, endPoint y: 329, distance: 83.8
click at [693, 321] on div "Order Date 9/12/2025 Billing Address Seminole Toyota 1160 Rinehart Rd SANFORD F…" at bounding box center [635, 356] width 420 height 118
